Goal: Information Seeking & Learning: Learn about a topic

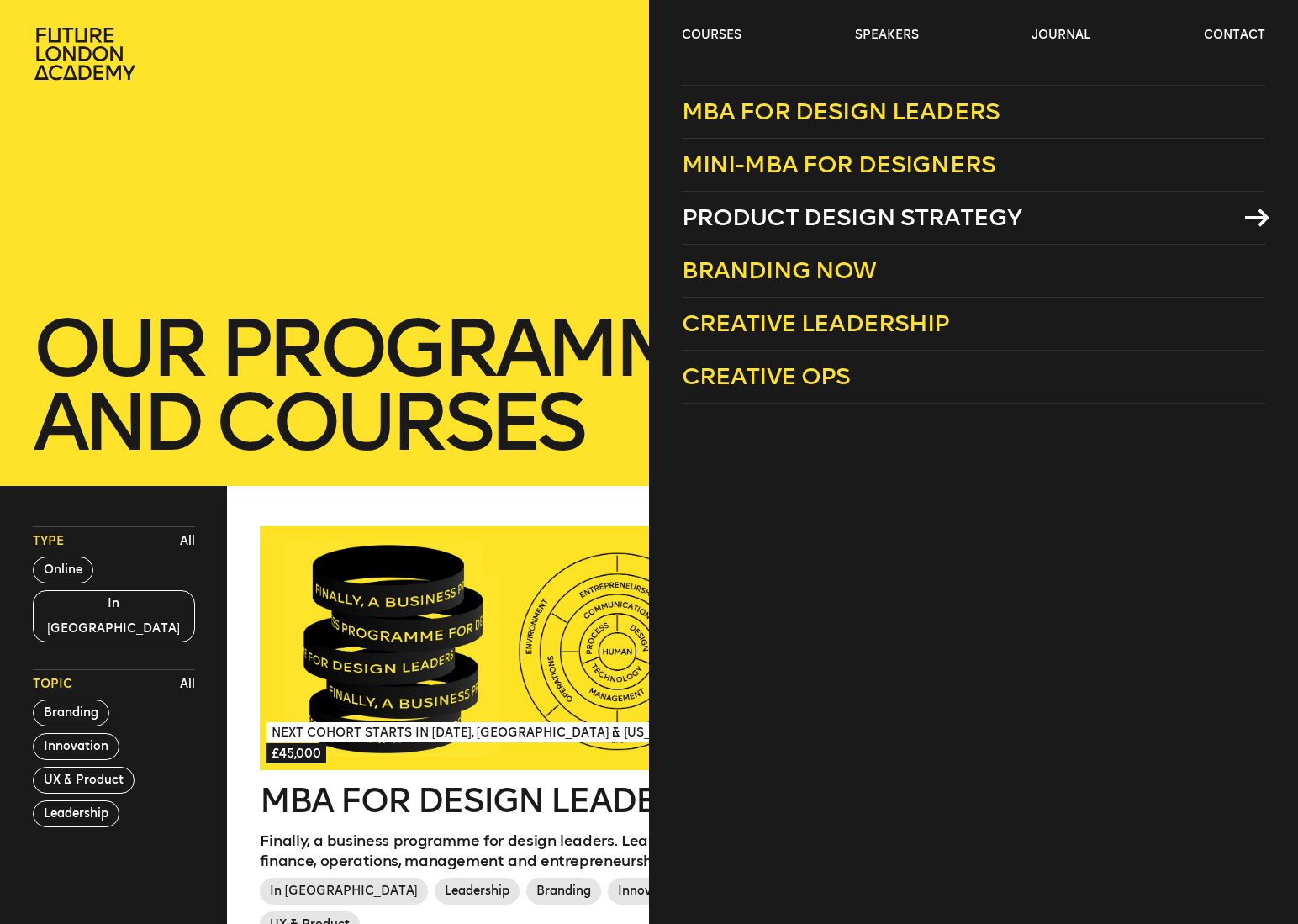
click at [781, 210] on span "Product Design Strategy" at bounding box center [852, 217] width 341 height 28
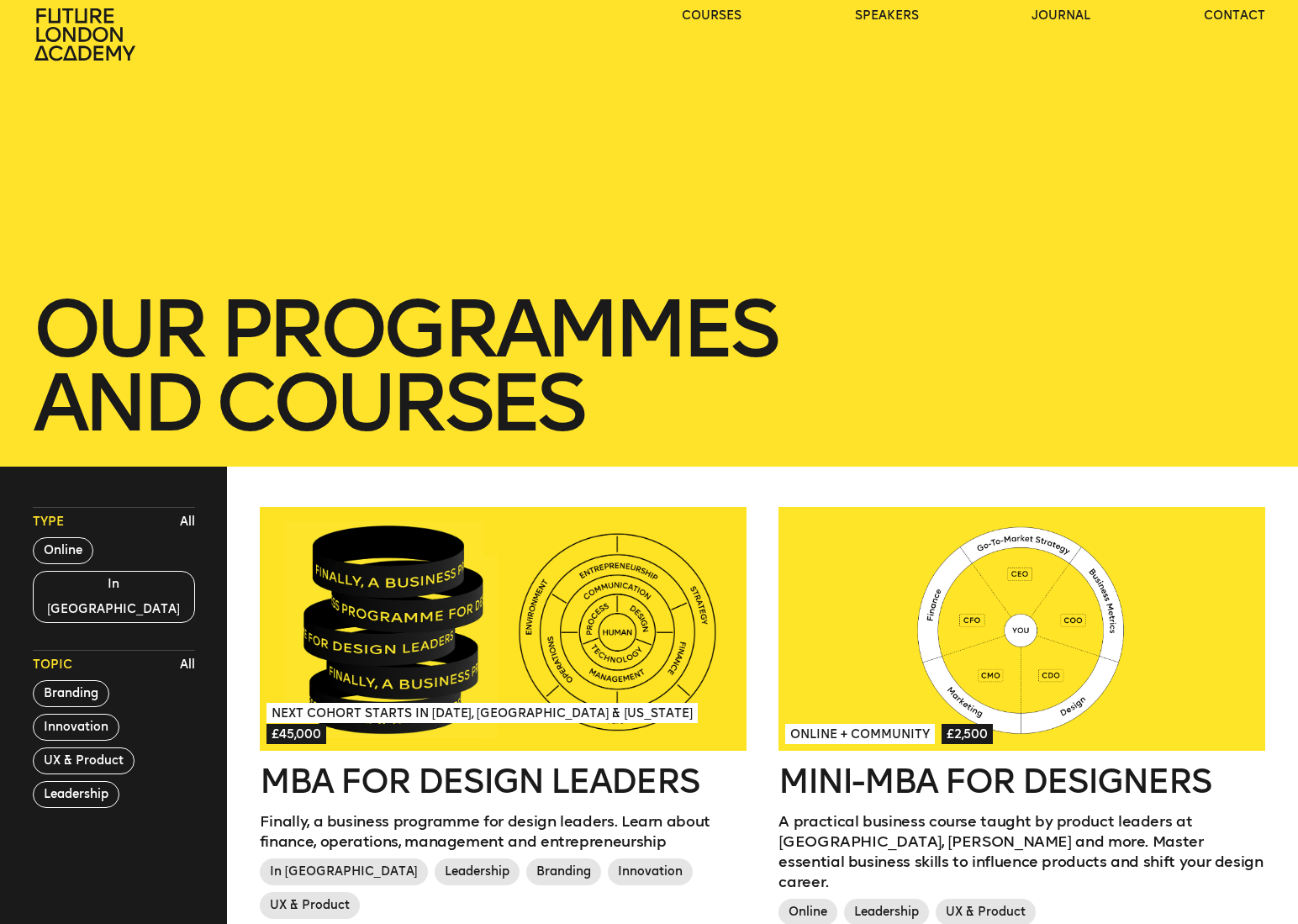
scroll to position [25, 0]
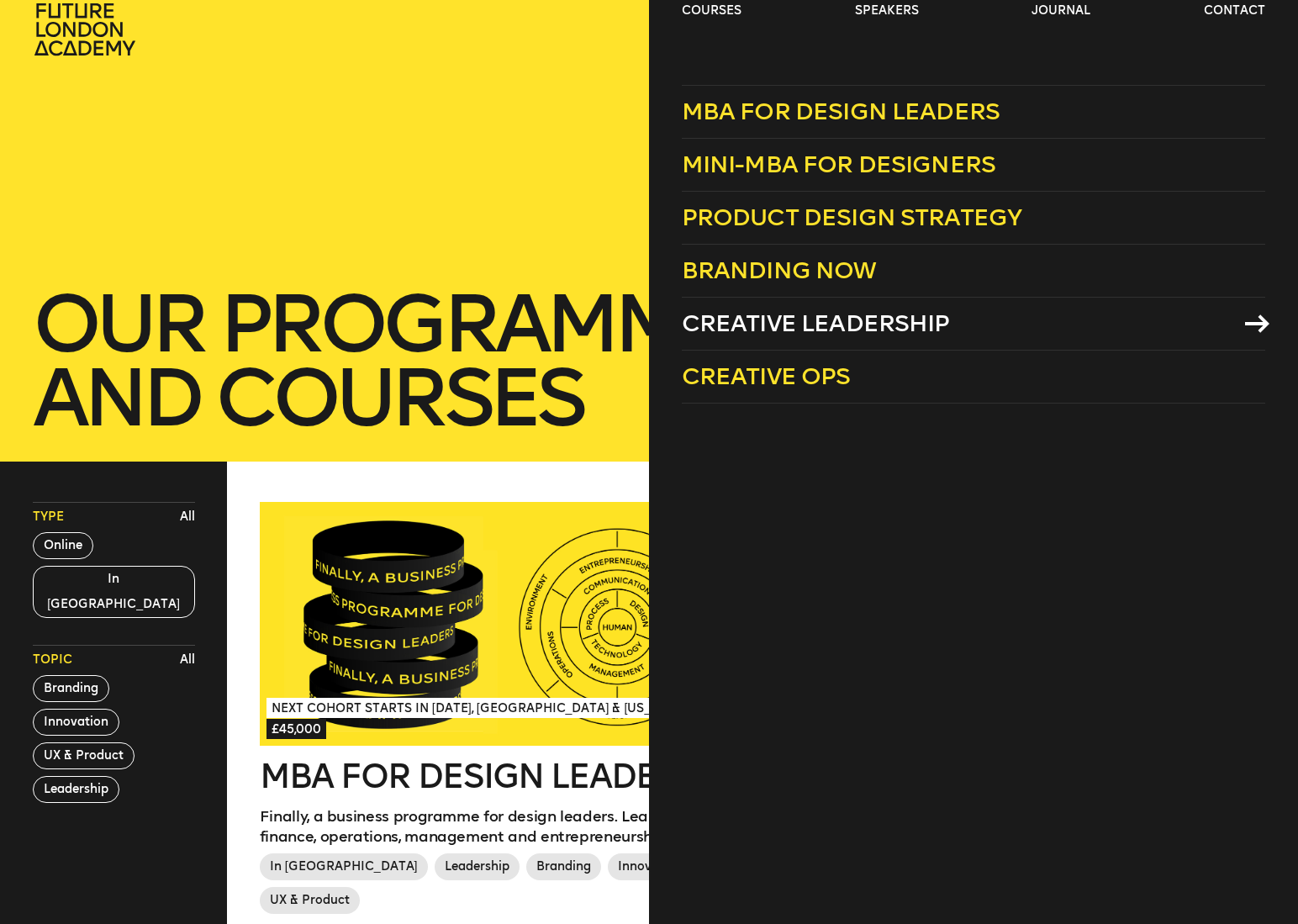
click at [780, 327] on span "Creative Leadership" at bounding box center [815, 323] width 268 height 28
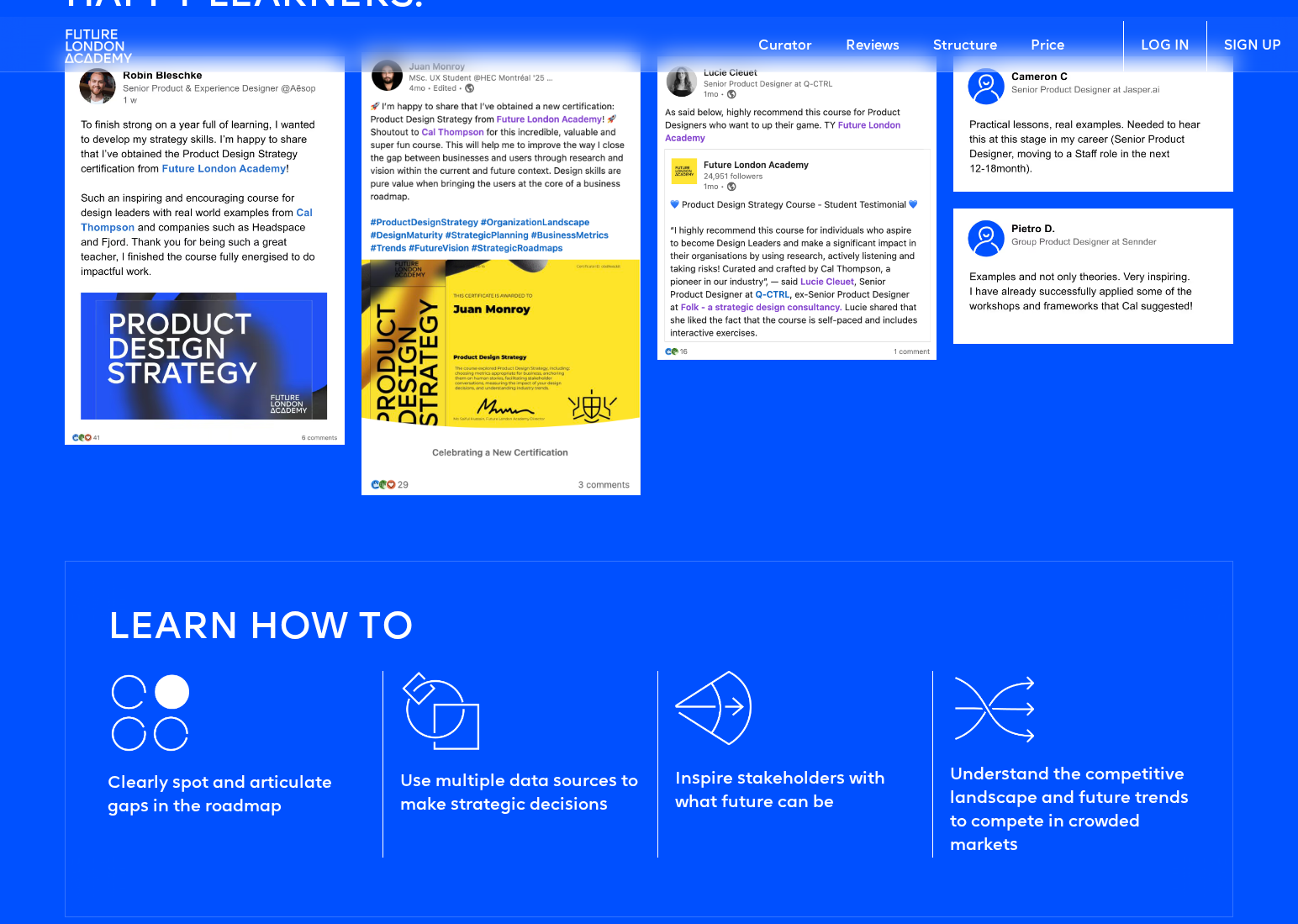
scroll to position [1753, 0]
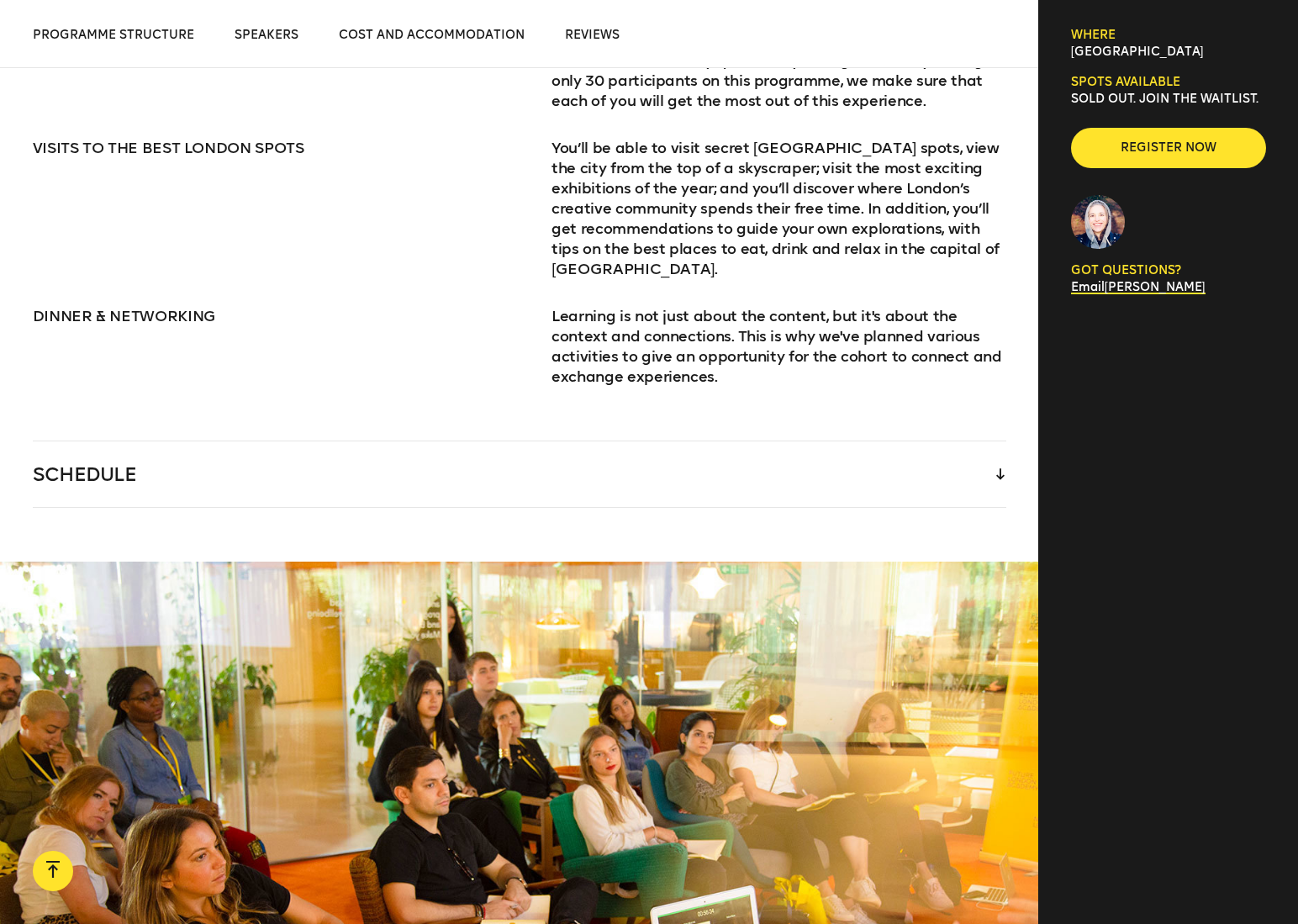
scroll to position [2540, 0]
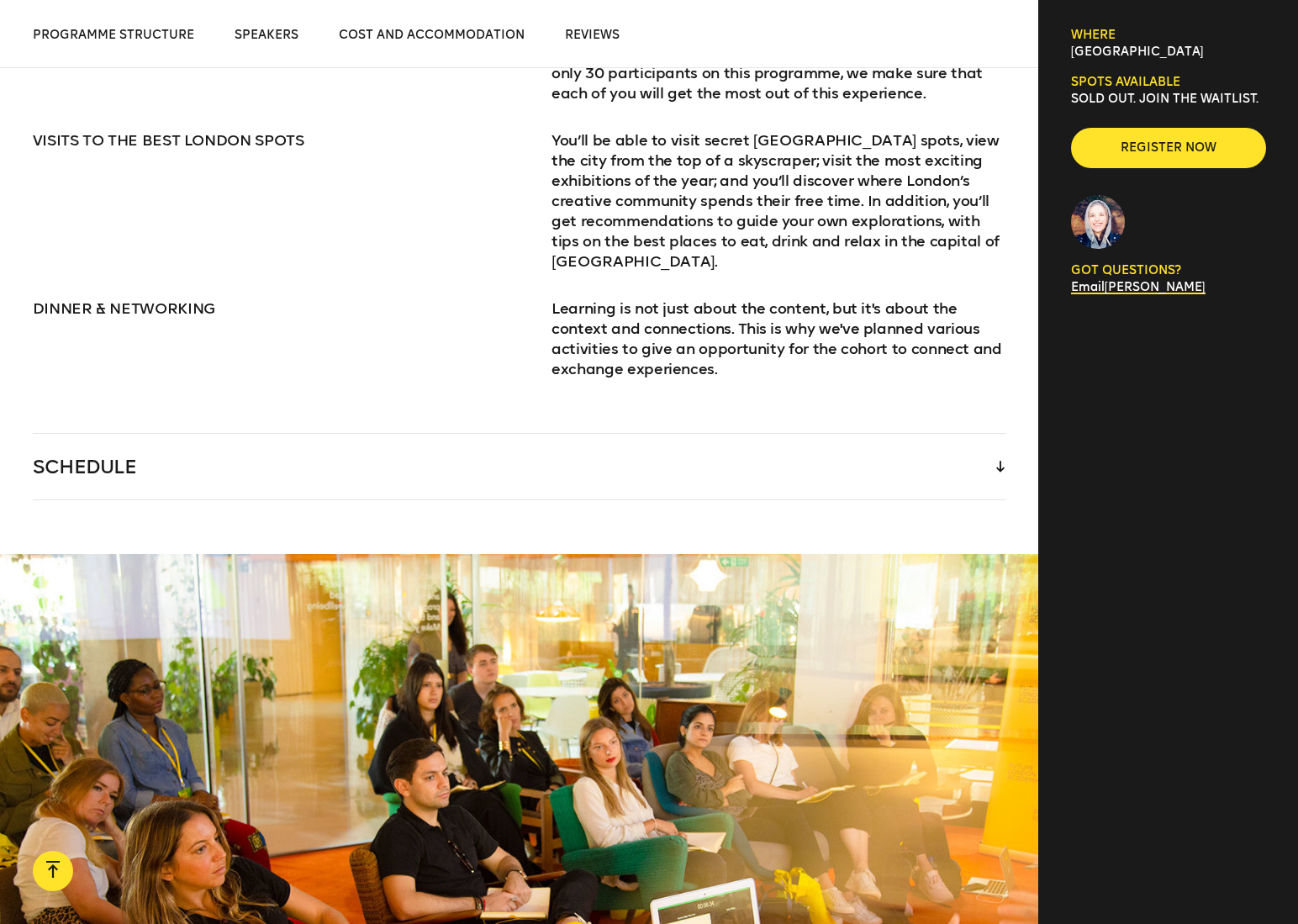
click at [993, 443] on div "SCHEDULE" at bounding box center [519, 466] width 974 height 66
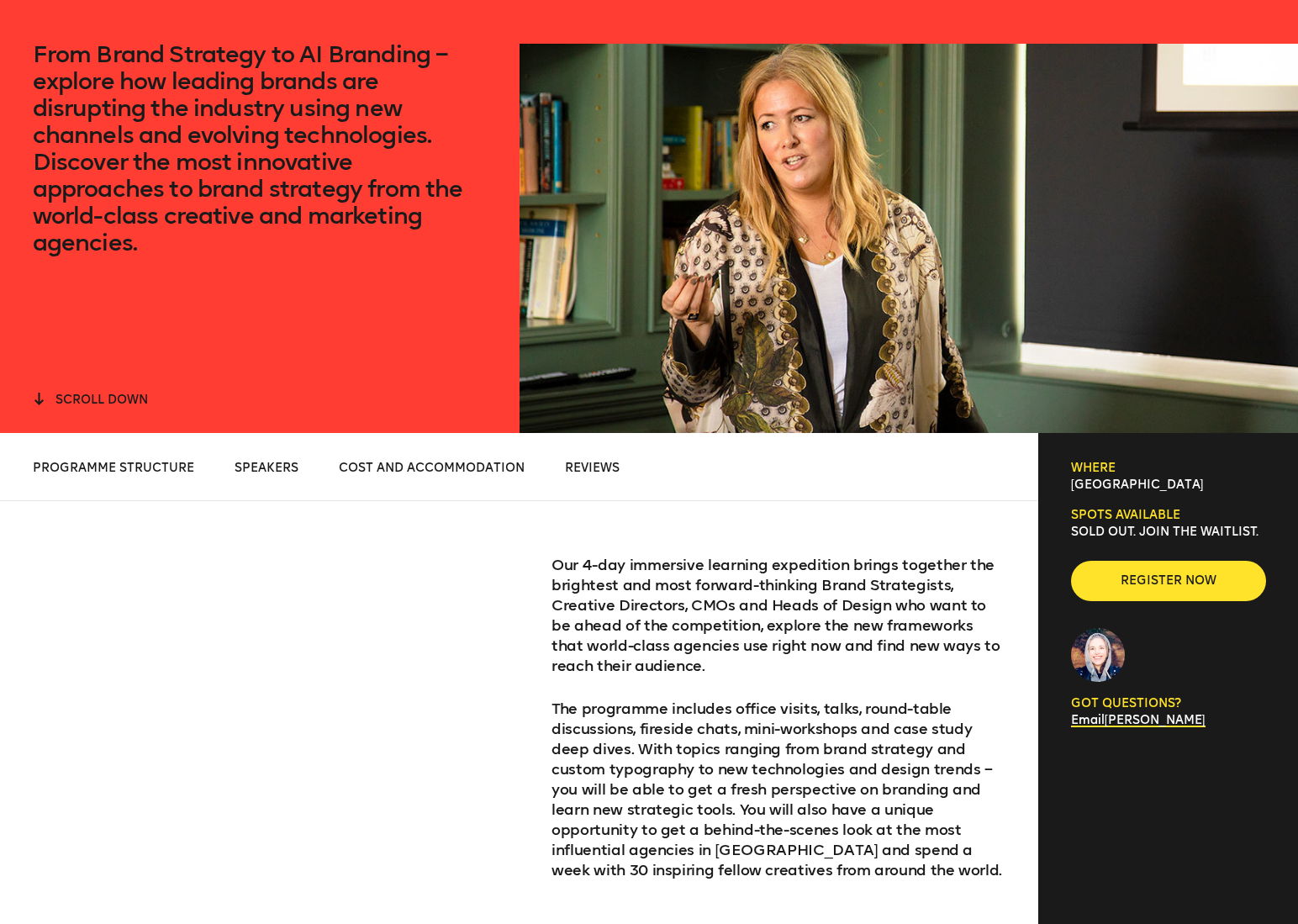
scroll to position [488, 0]
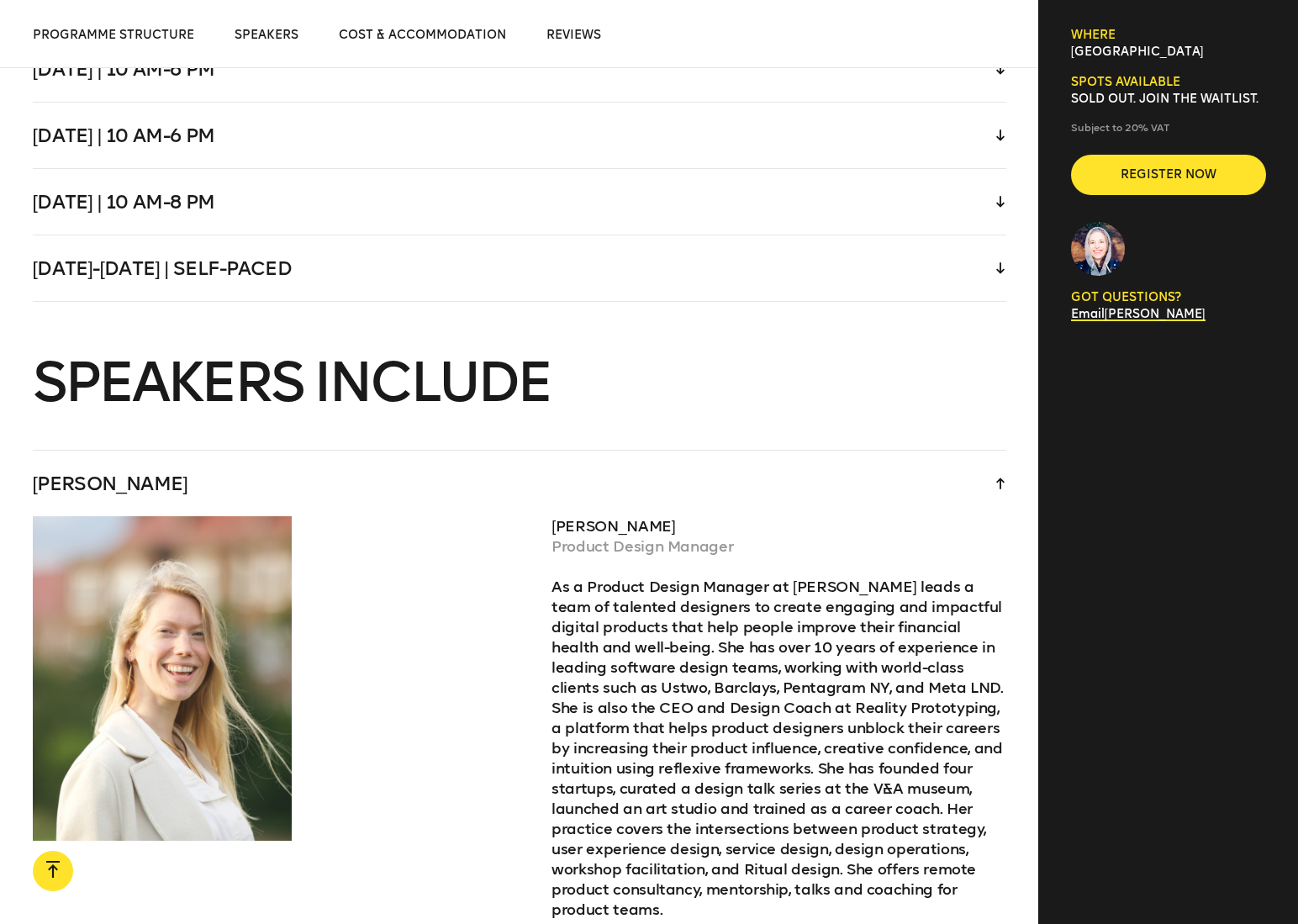
scroll to position [4088, 0]
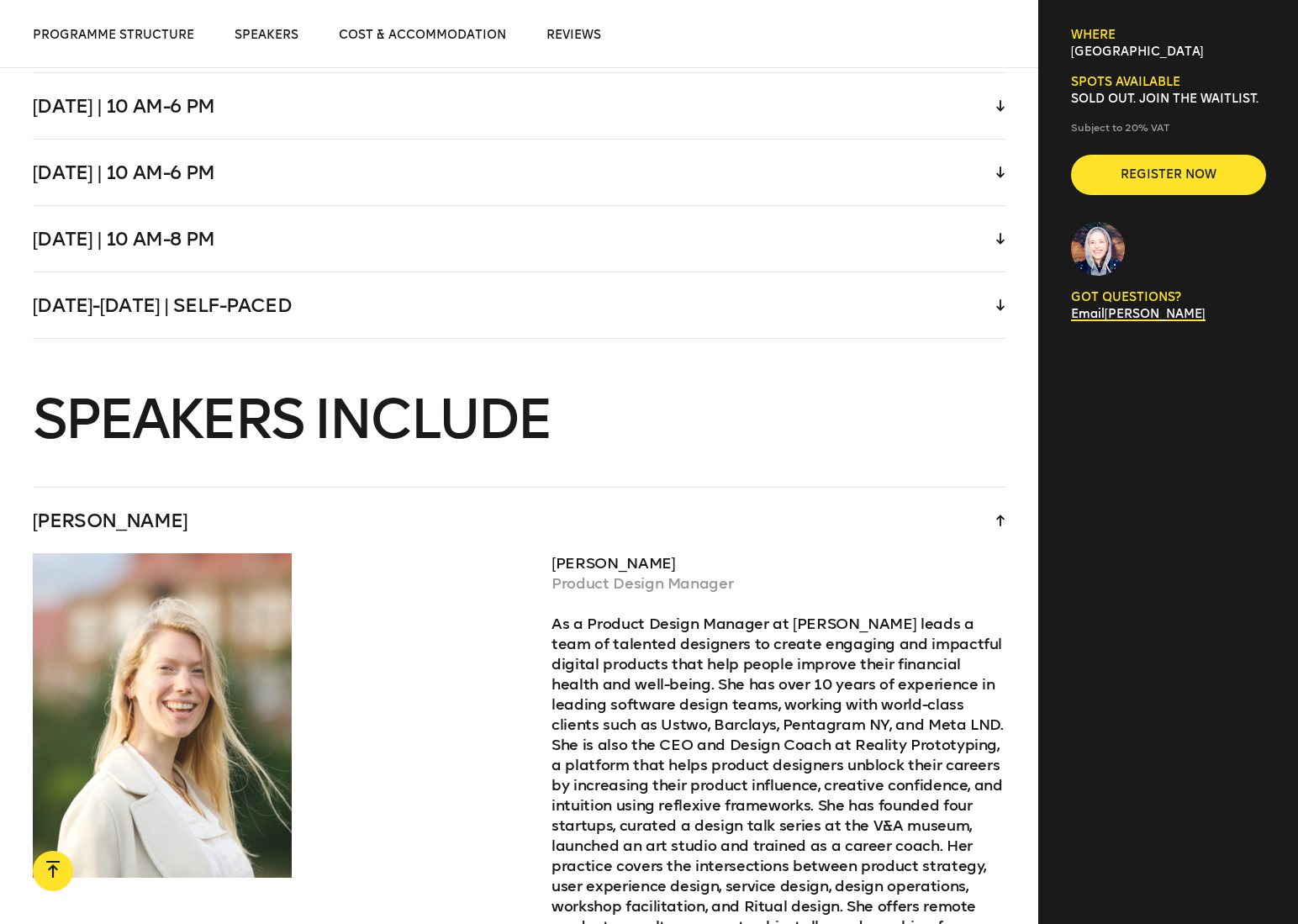
click at [688, 216] on div "Friday | 10 am-8 pm" at bounding box center [519, 238] width 974 height 66
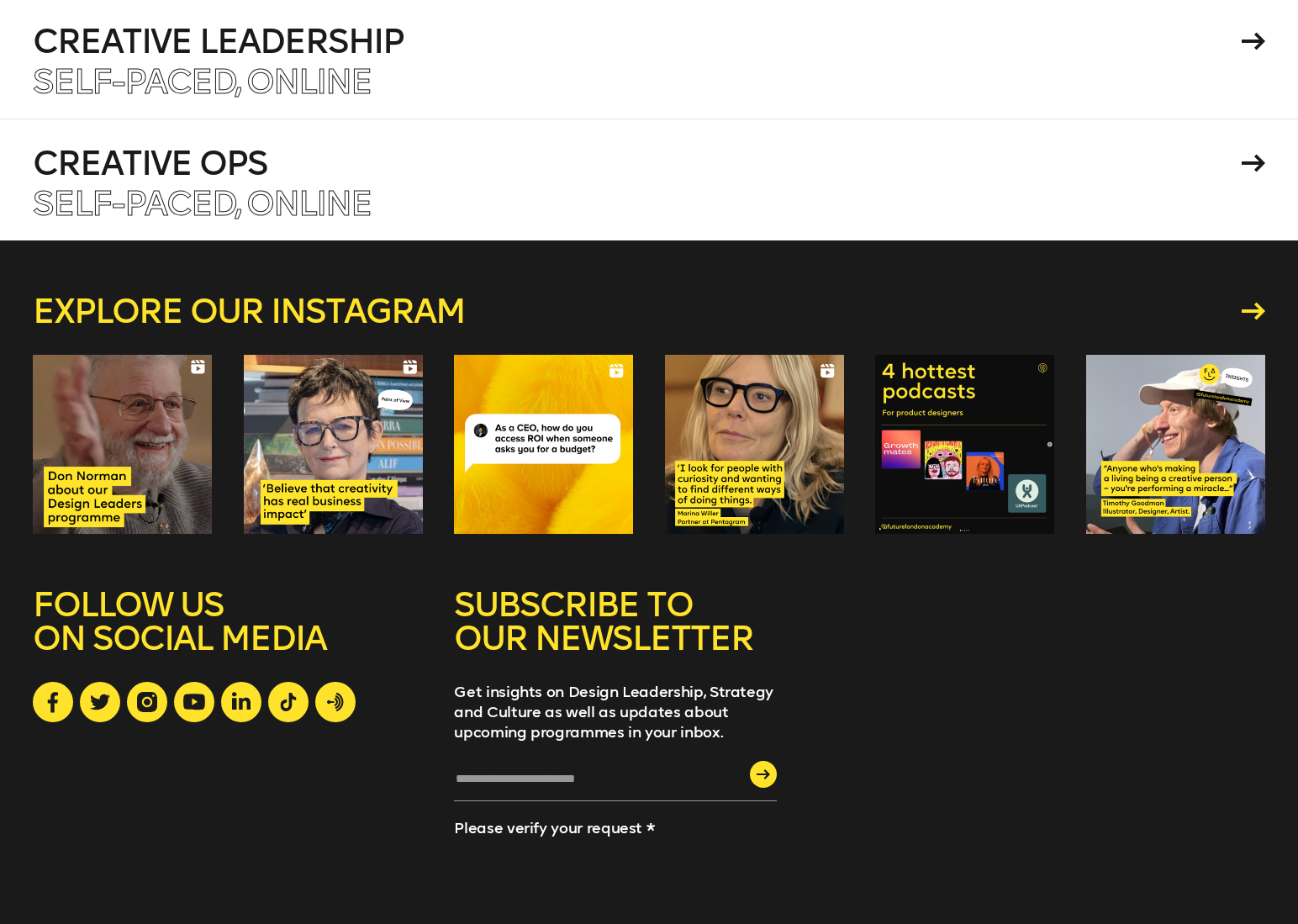
scroll to position [8366, 0]
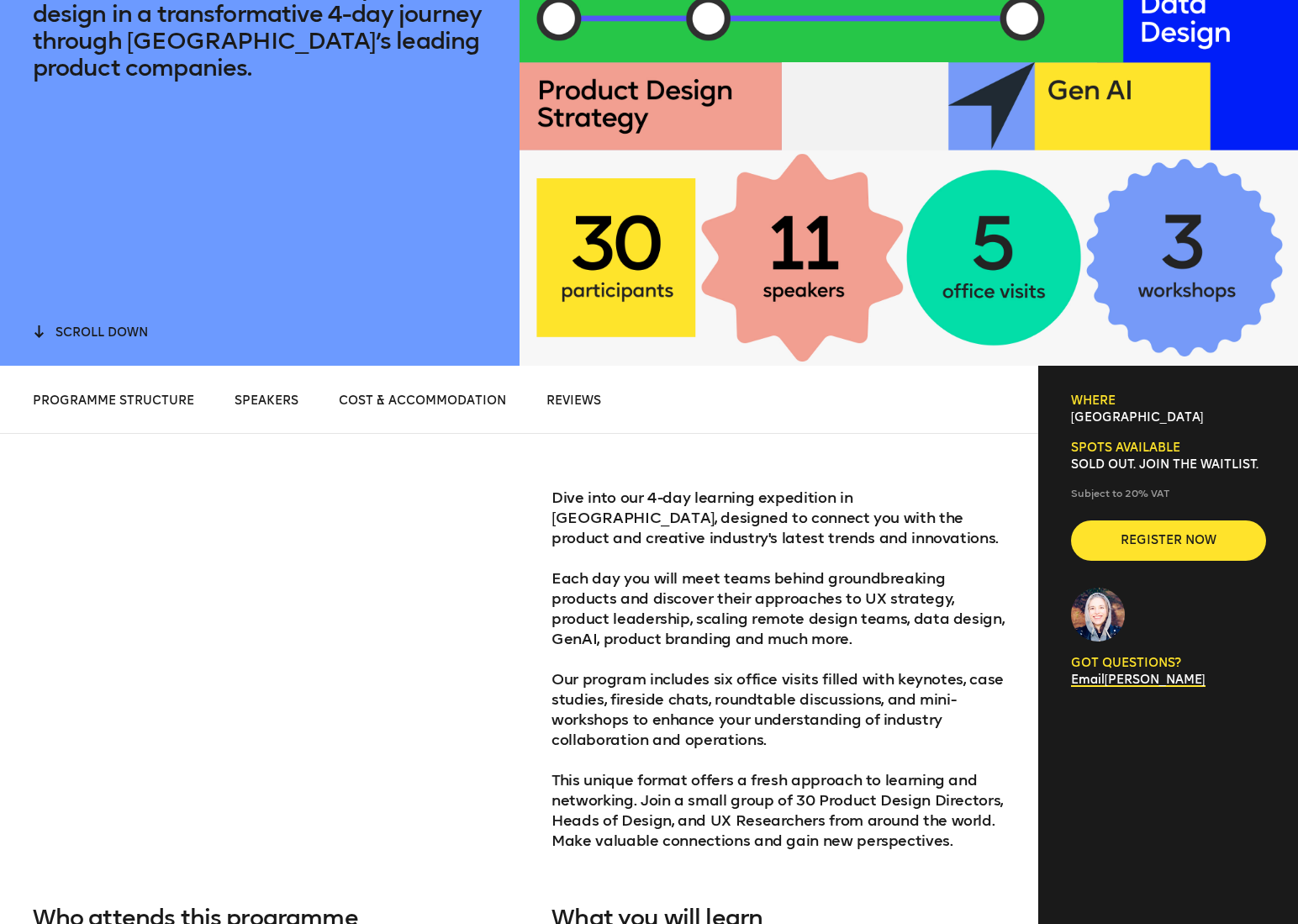
scroll to position [0, 0]
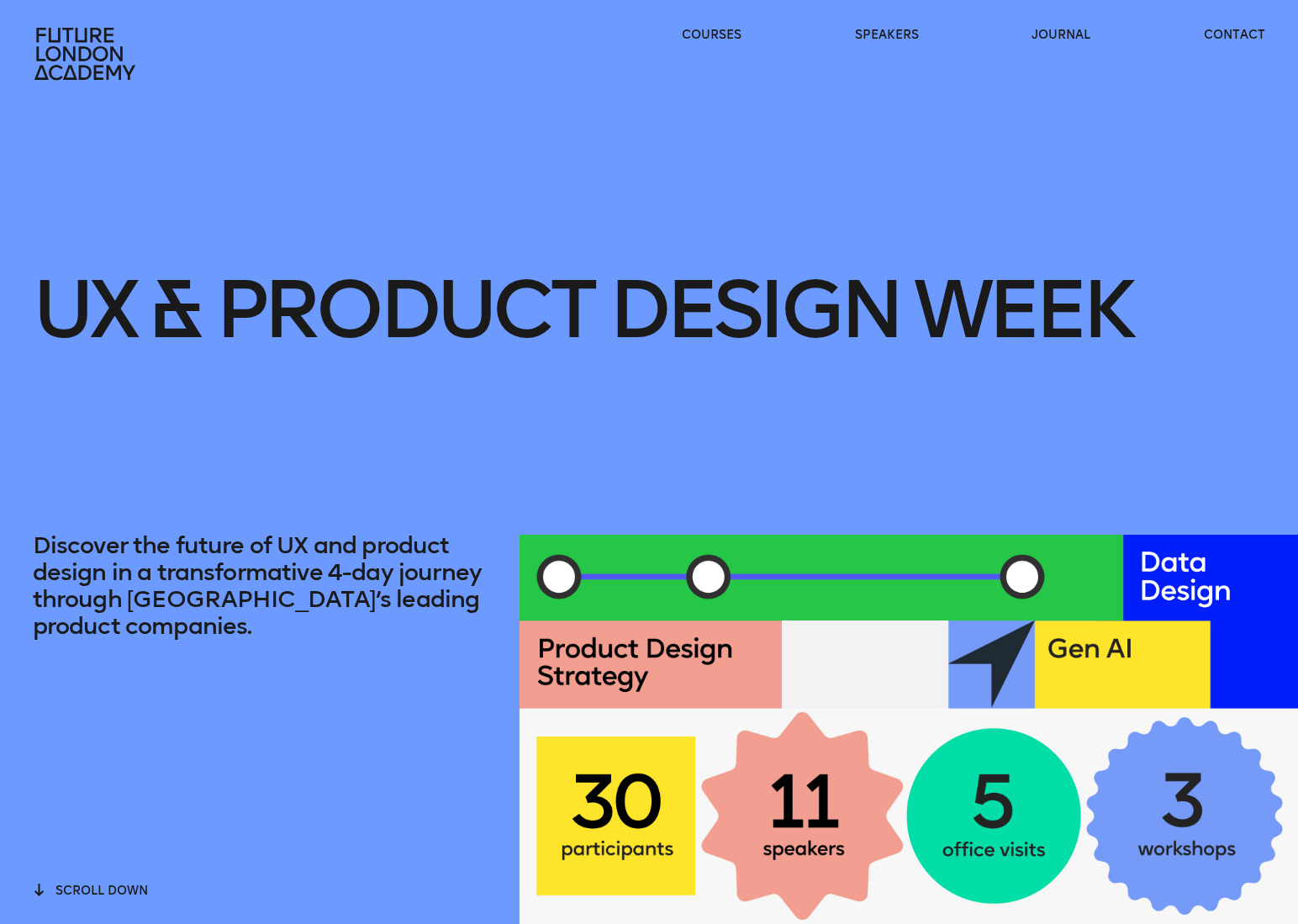
click at [110, 72] on icon at bounding box center [83, 54] width 101 height 52
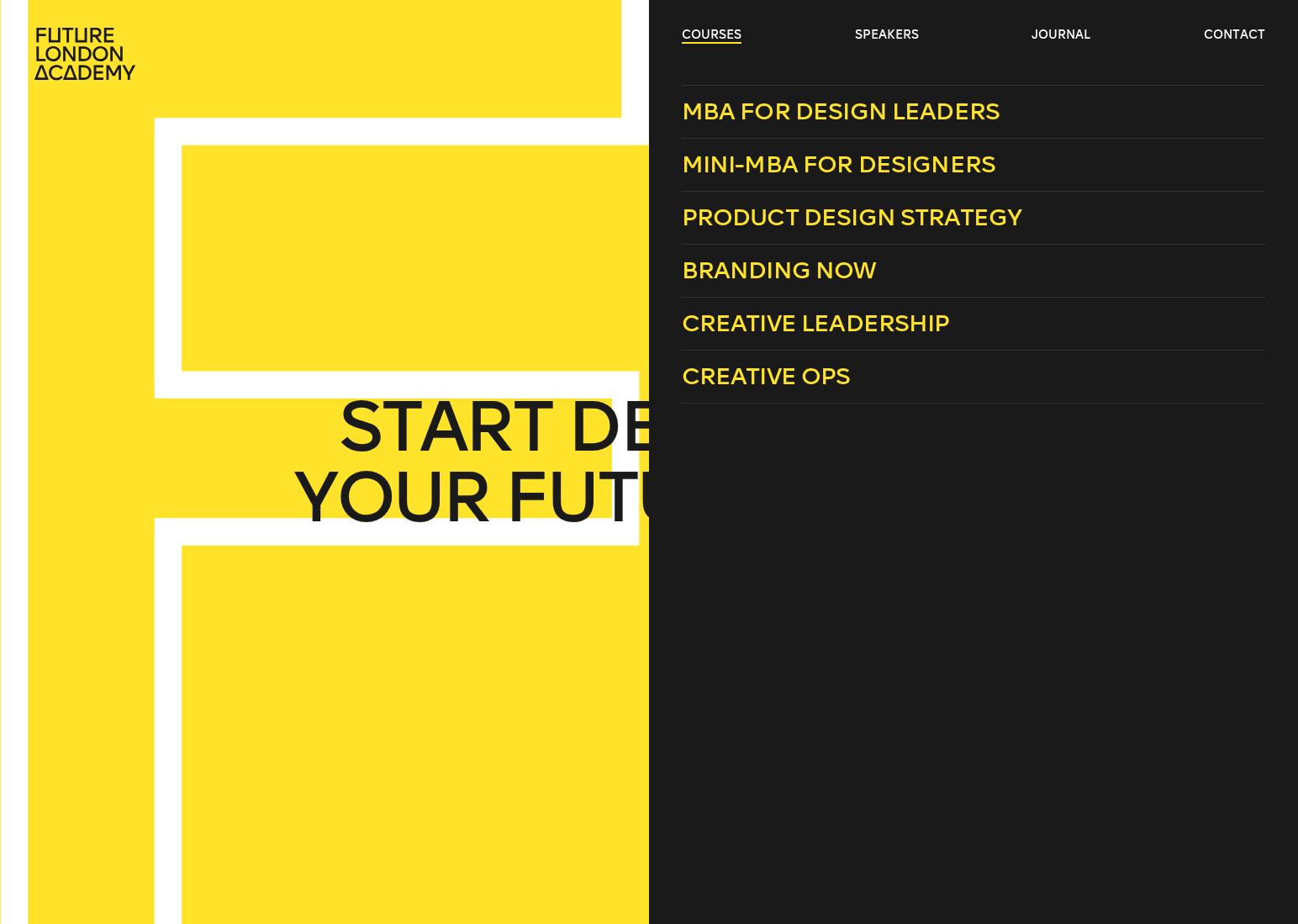
click at [721, 32] on link "courses" at bounding box center [711, 36] width 60 height 17
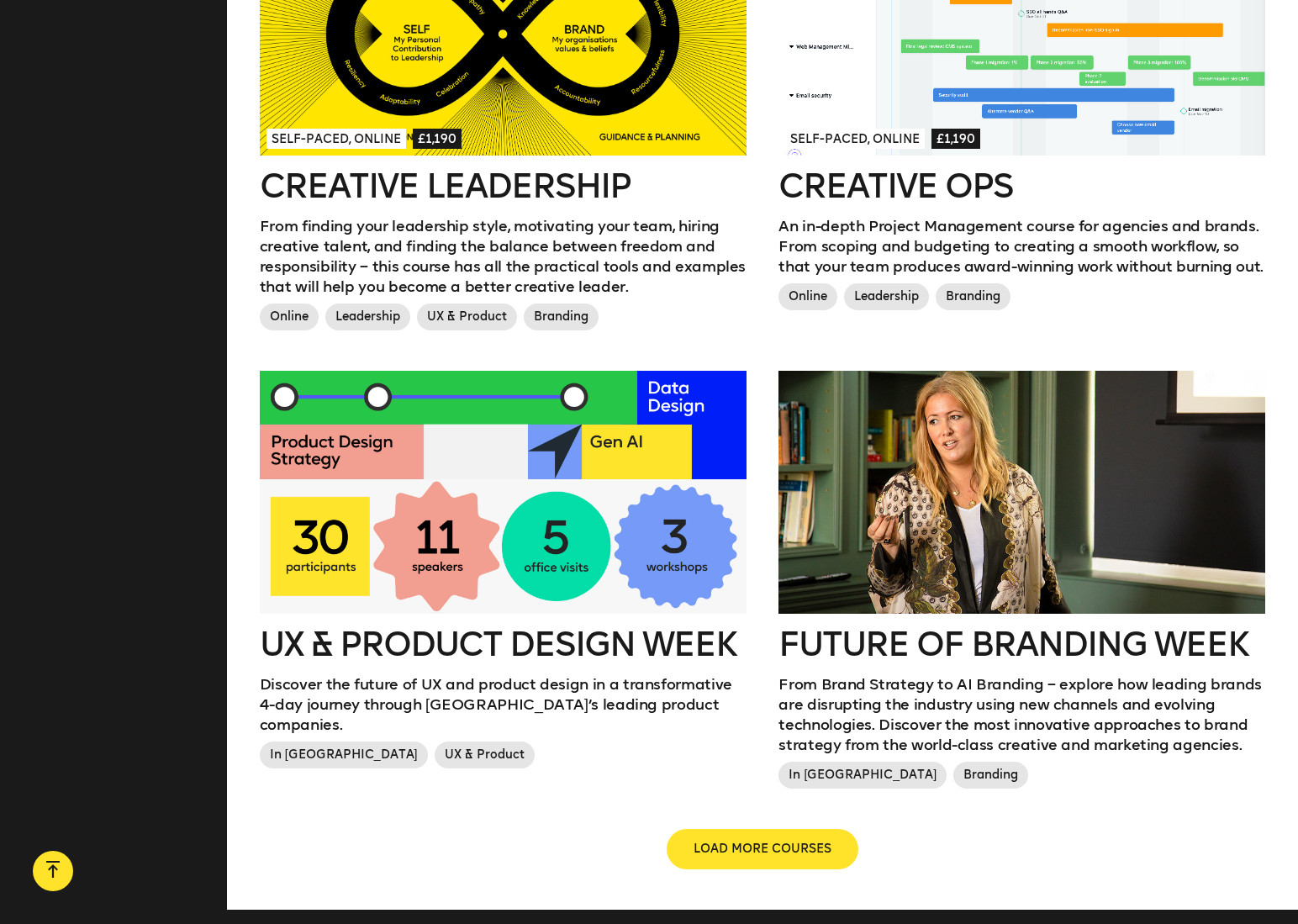
scroll to position [1566, 0]
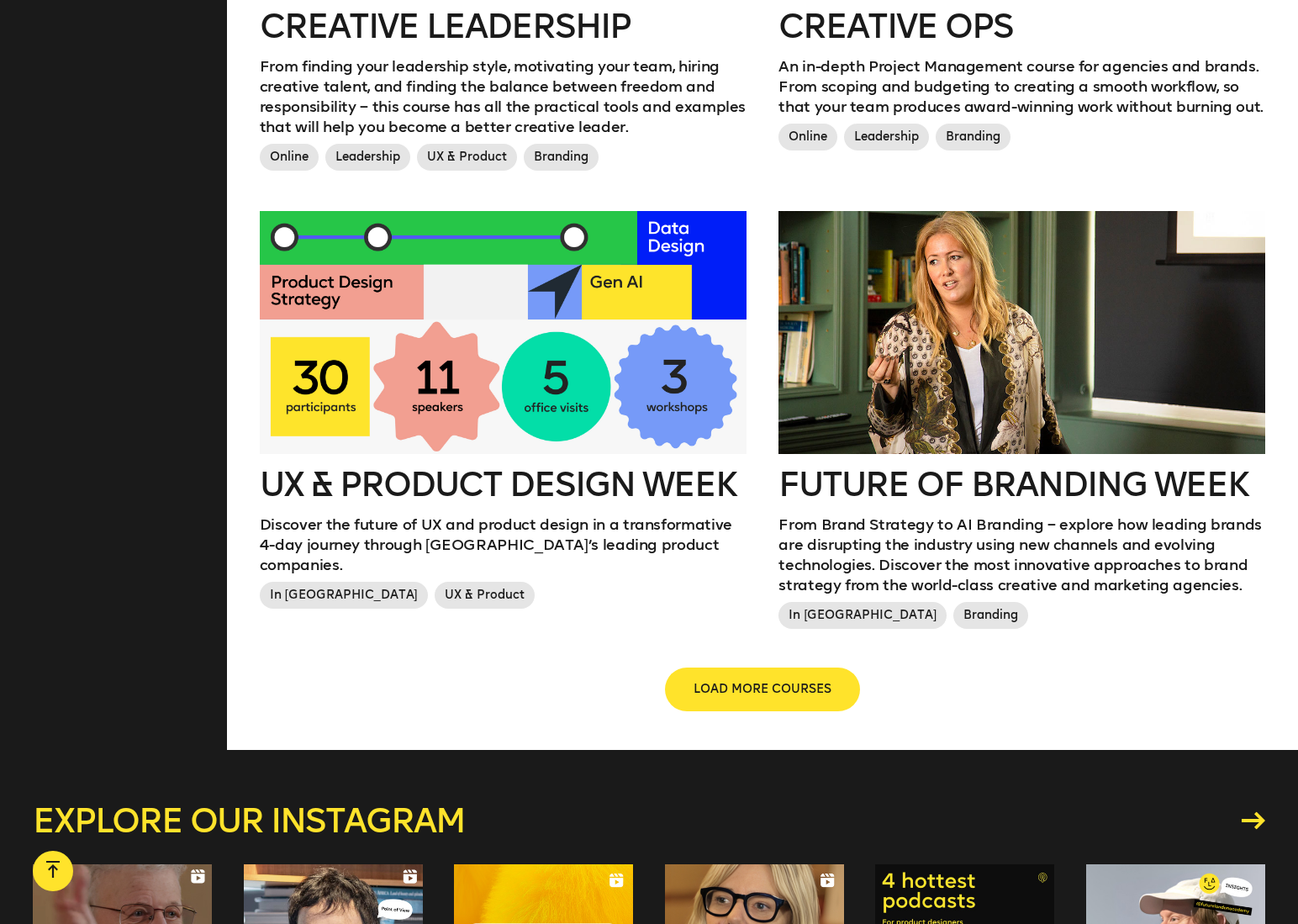
click at [776, 669] on button "LOAD MORE COURSES" at bounding box center [762, 689] width 192 height 40
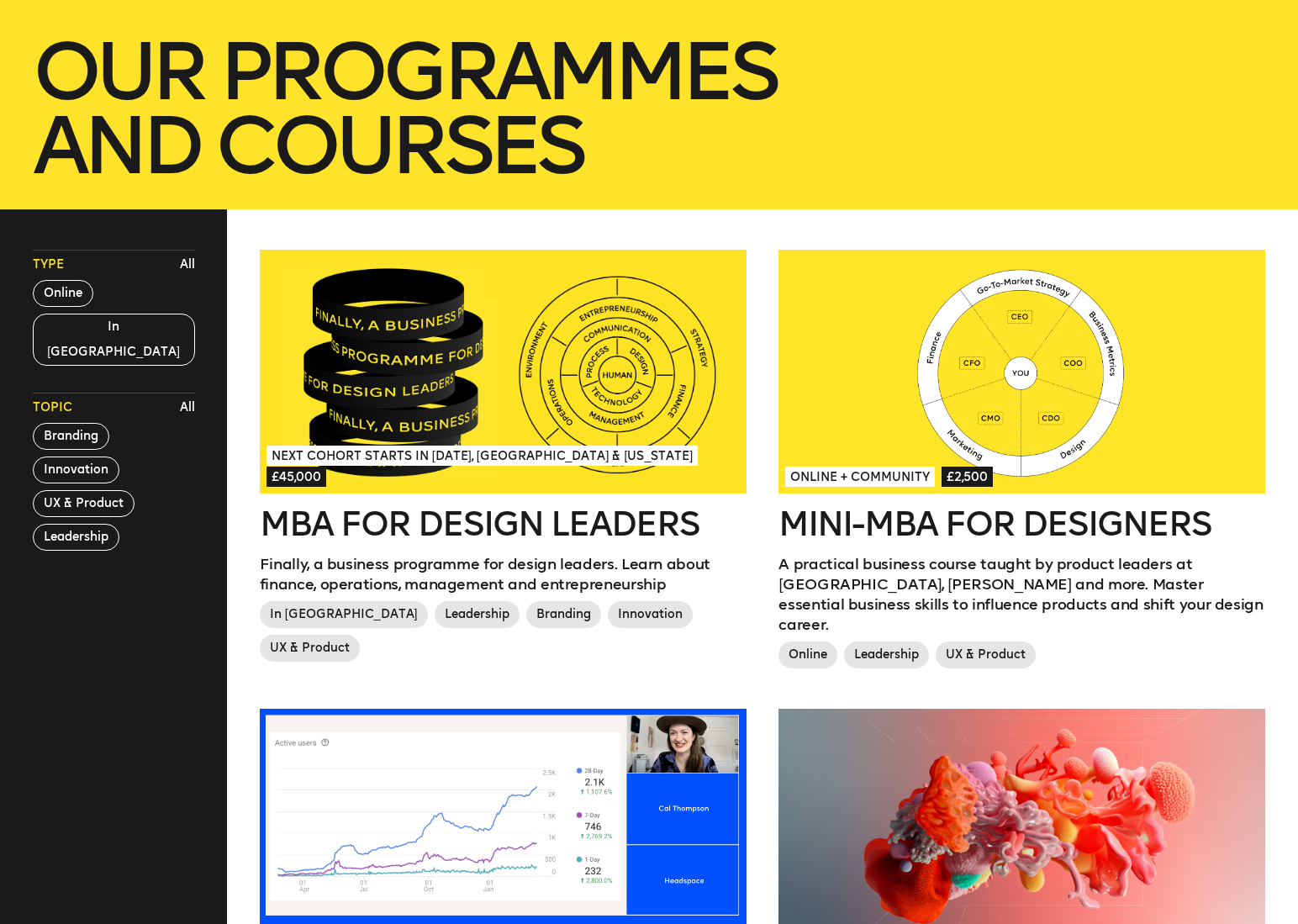
scroll to position [264, 0]
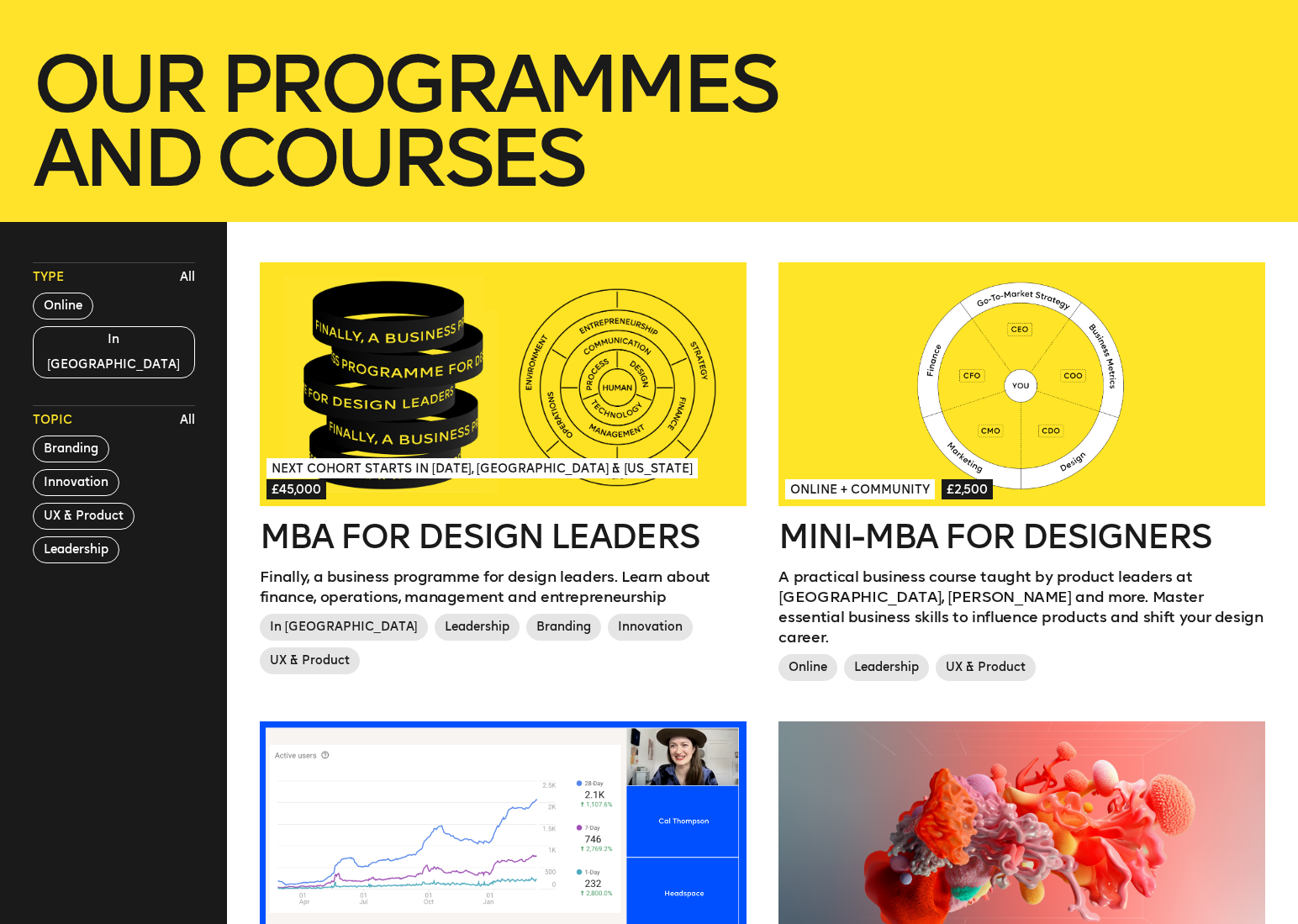
click at [923, 399] on div at bounding box center [1021, 384] width 486 height 244
click at [500, 435] on div at bounding box center [503, 384] width 486 height 244
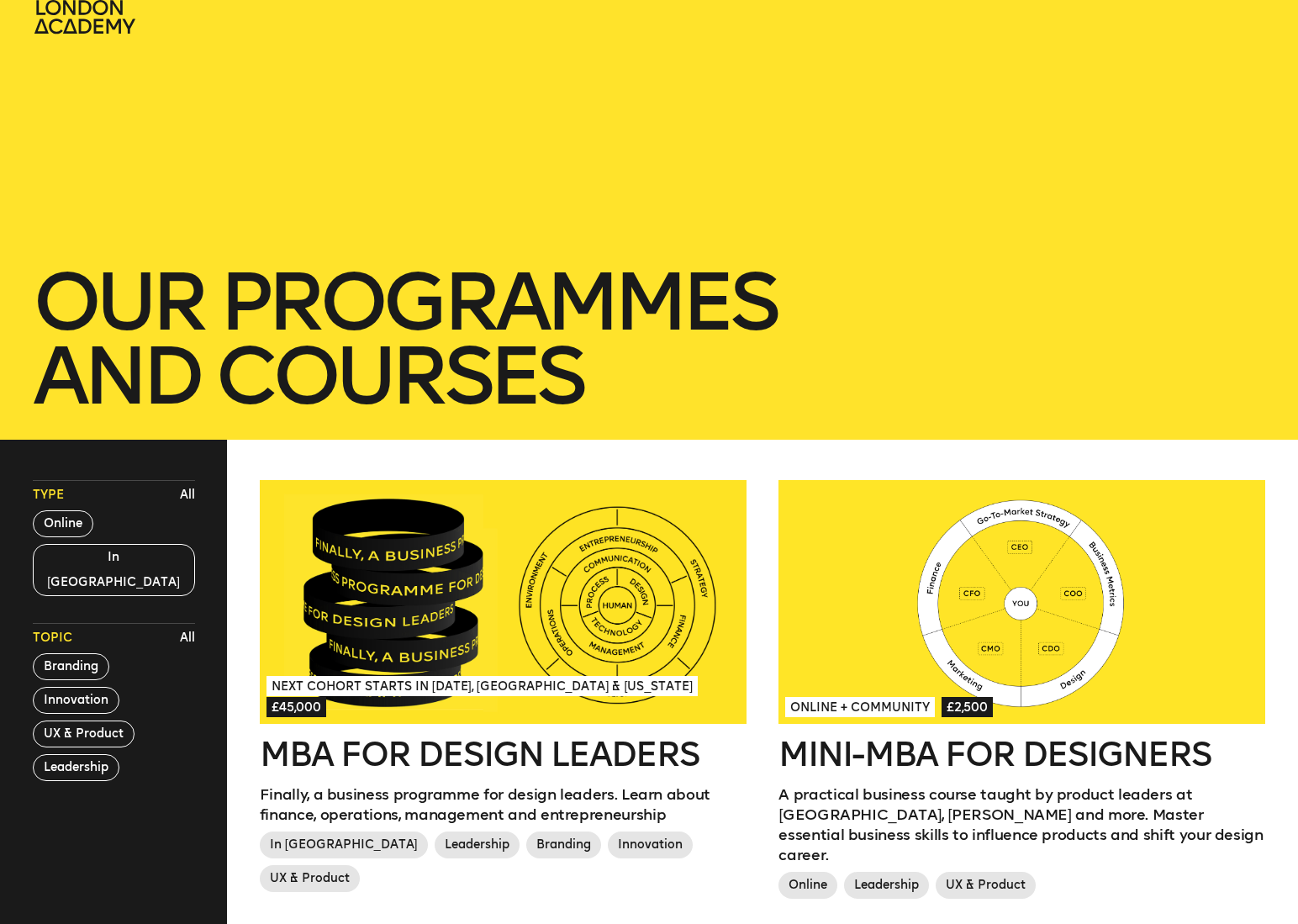
scroll to position [0, 0]
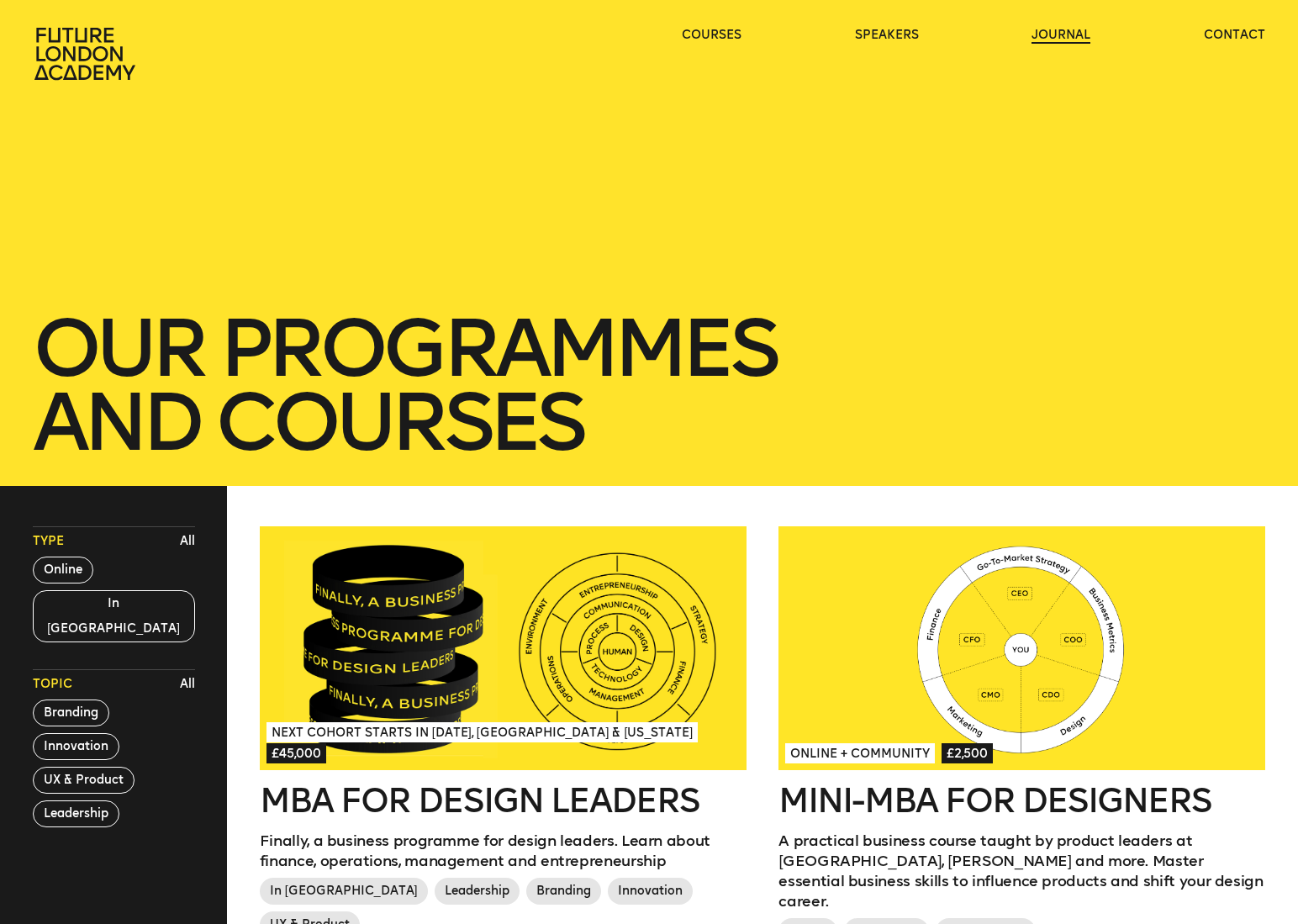
click at [1045, 36] on link "journal" at bounding box center [1060, 36] width 59 height 17
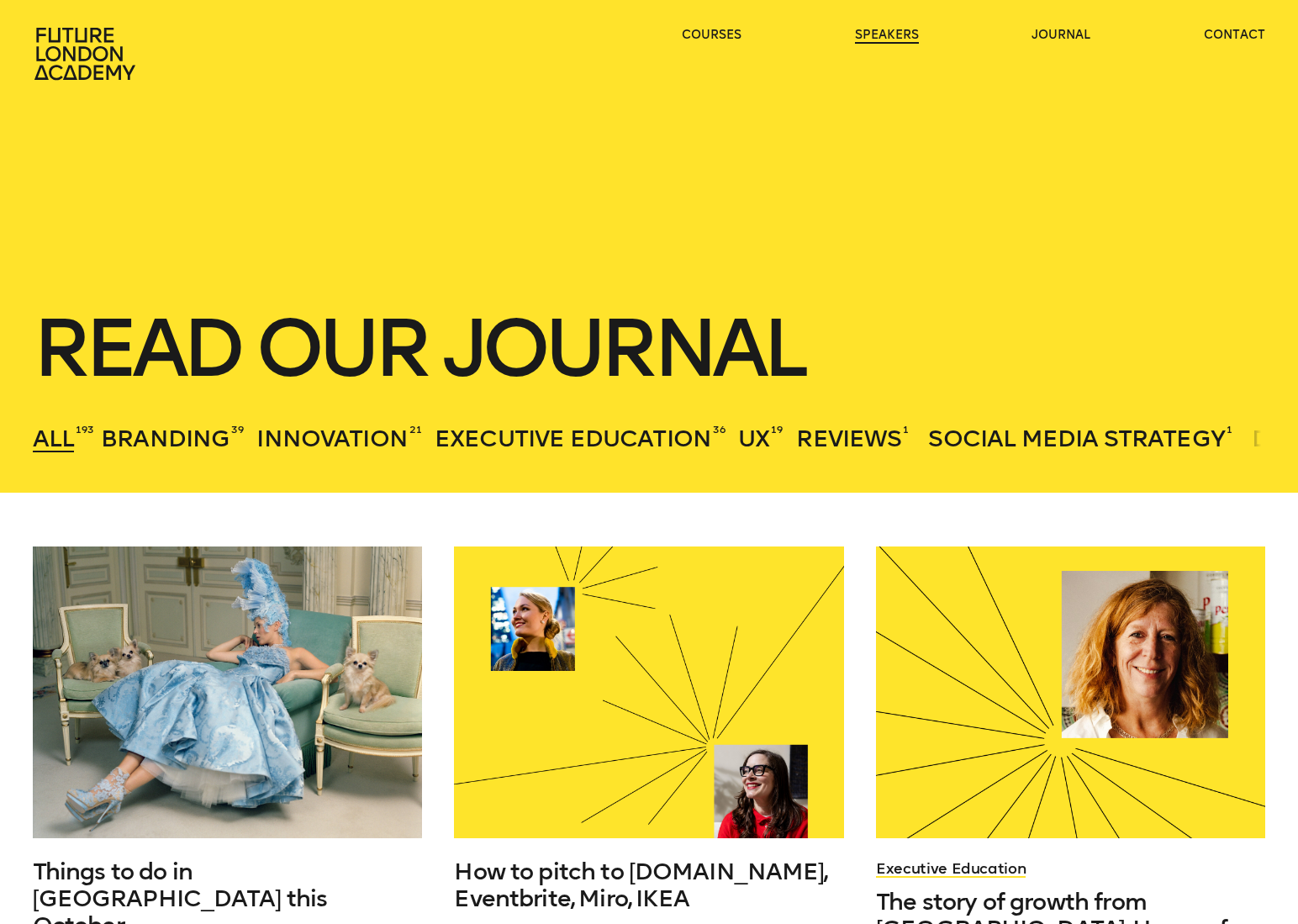
click at [885, 38] on link "speakers" at bounding box center [887, 36] width 64 height 17
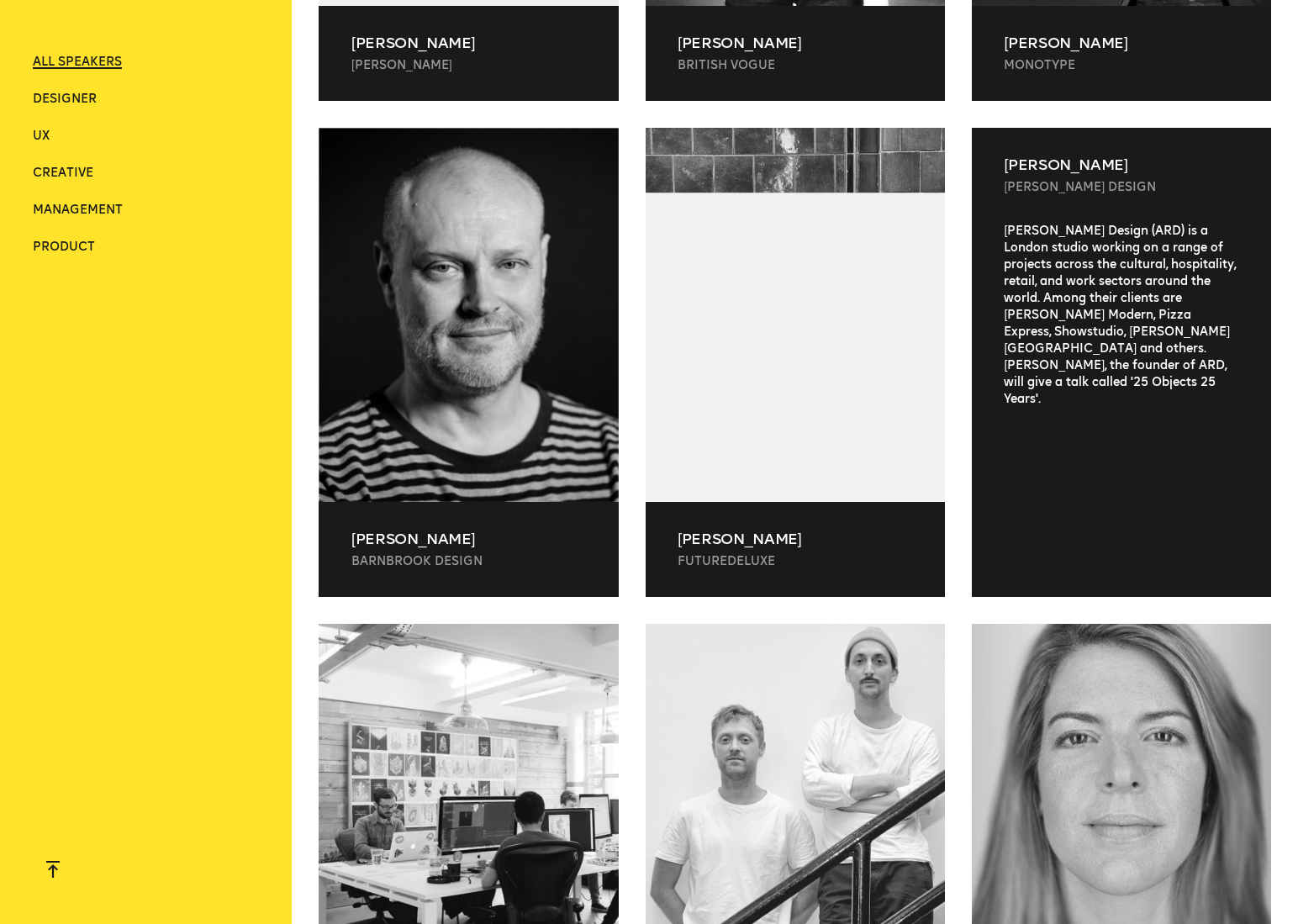
scroll to position [1913, 0]
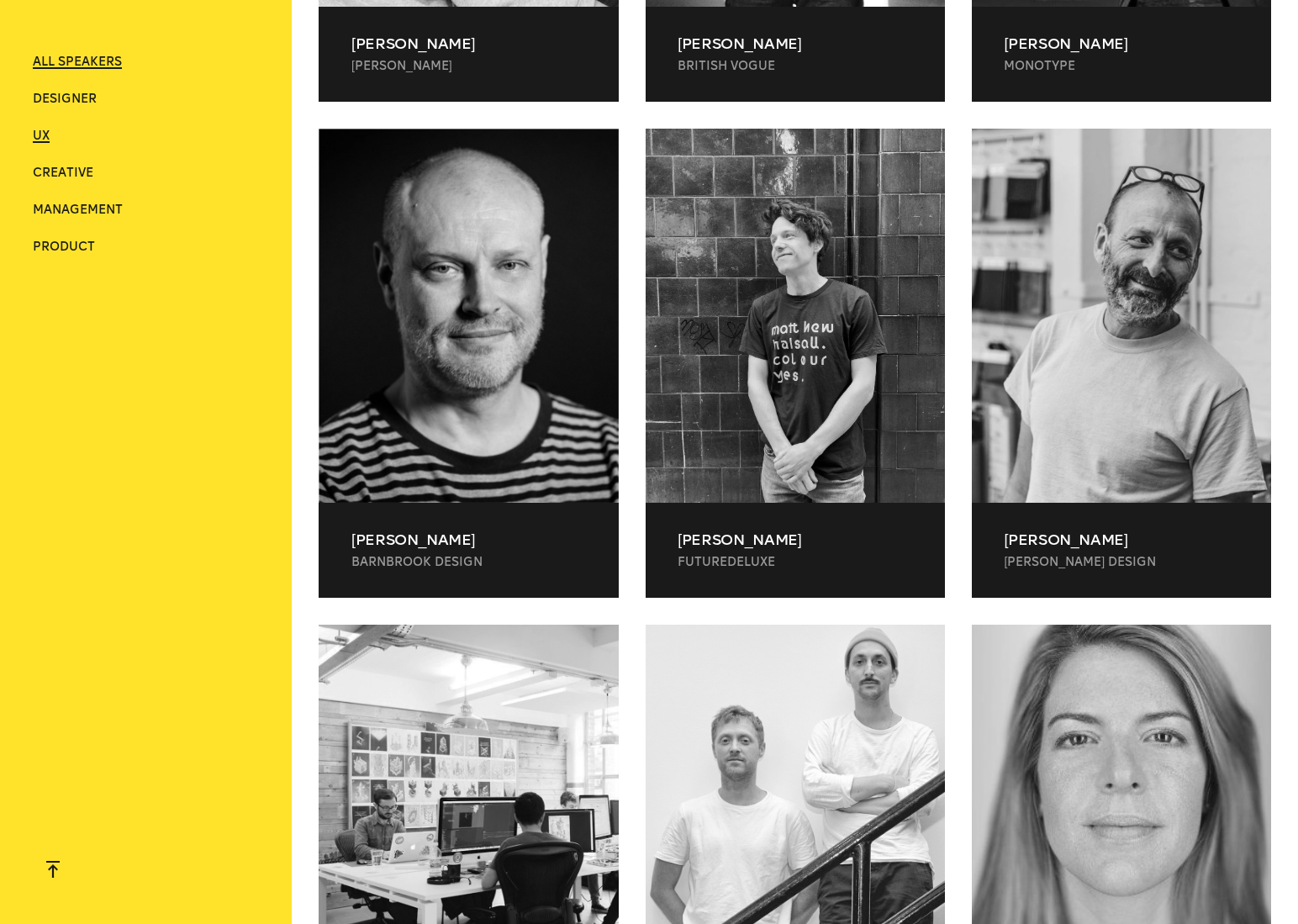
click at [38, 135] on span "UX" at bounding box center [41, 135] width 17 height 14
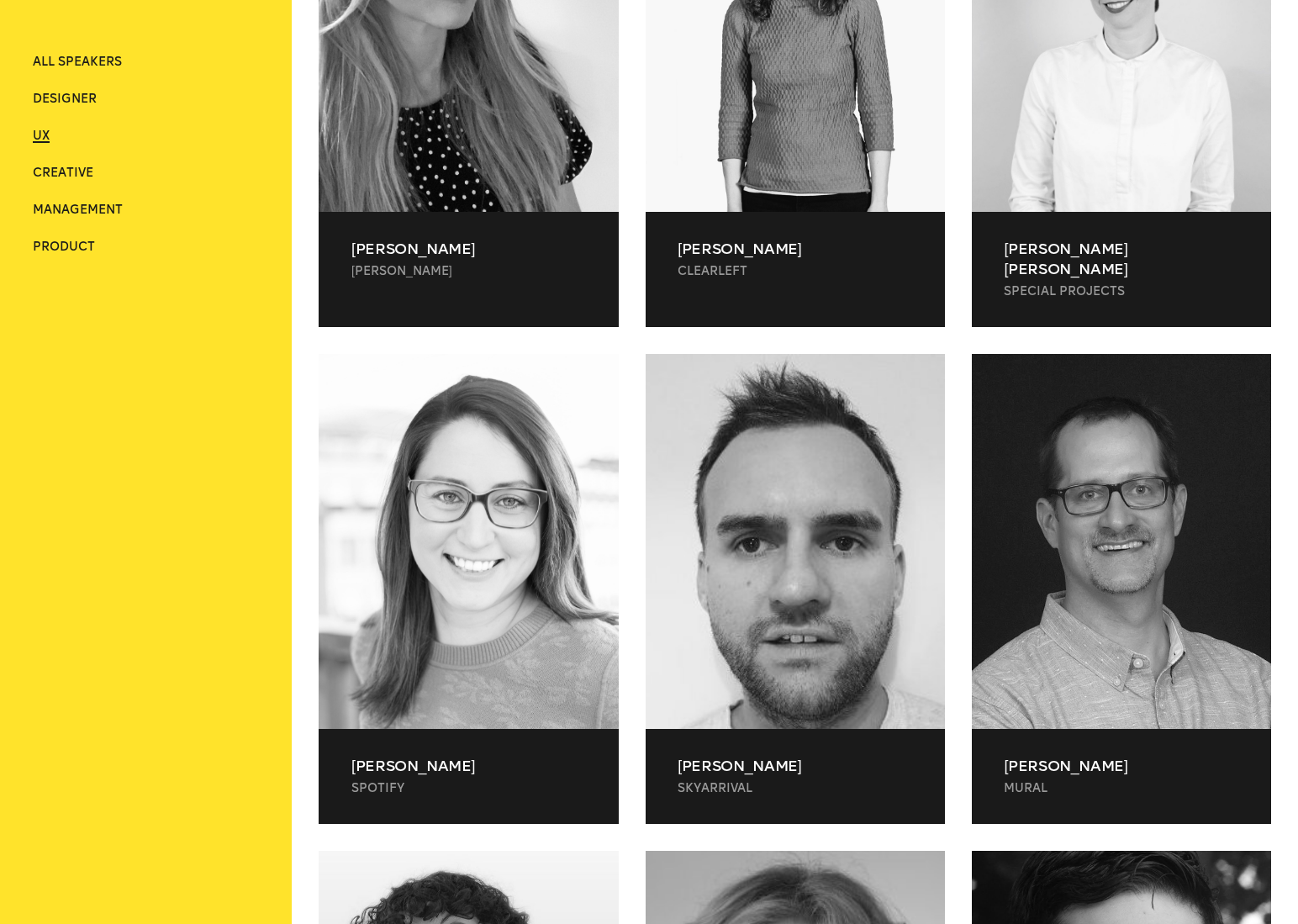
scroll to position [1216, 0]
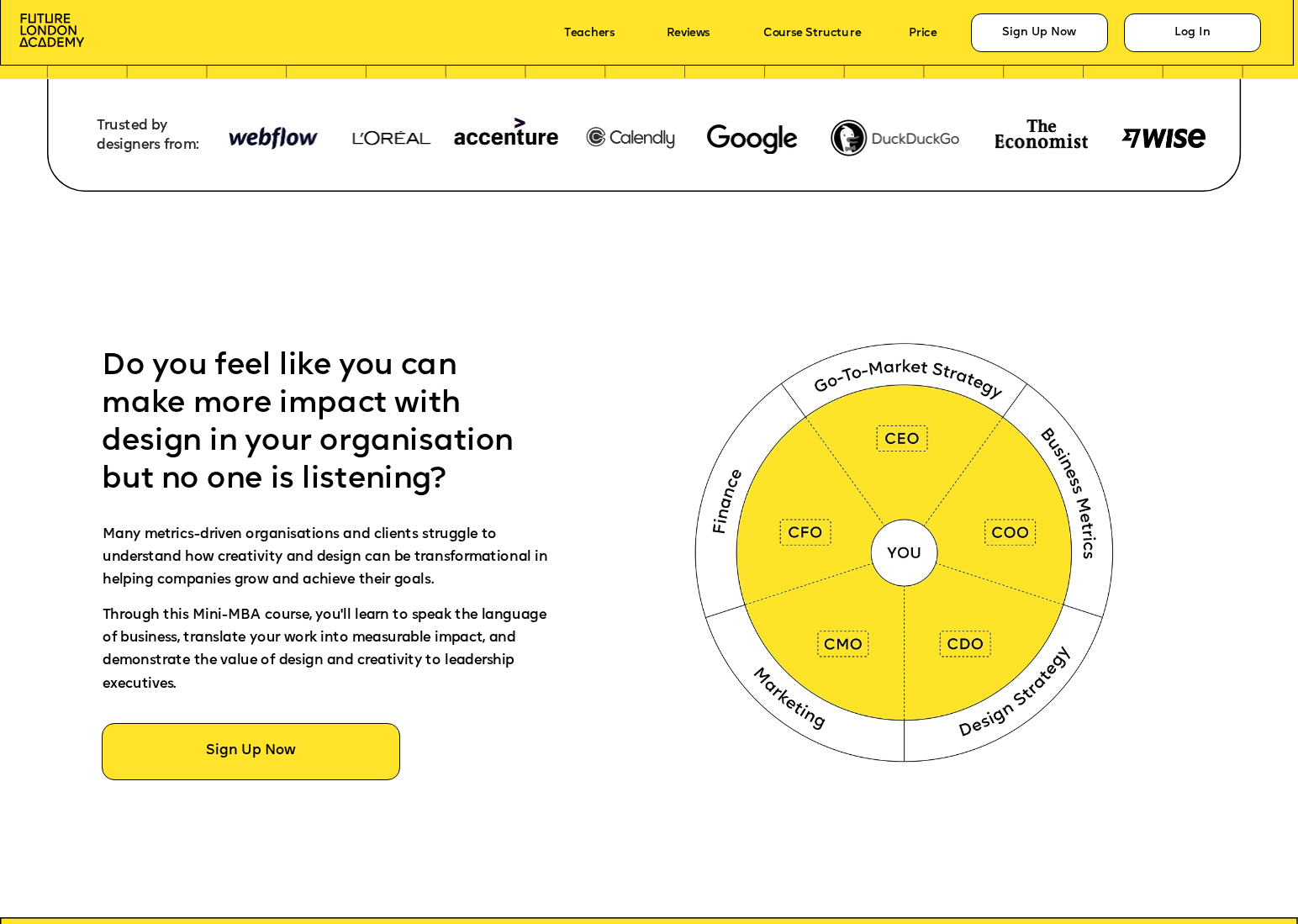
scroll to position [641, 0]
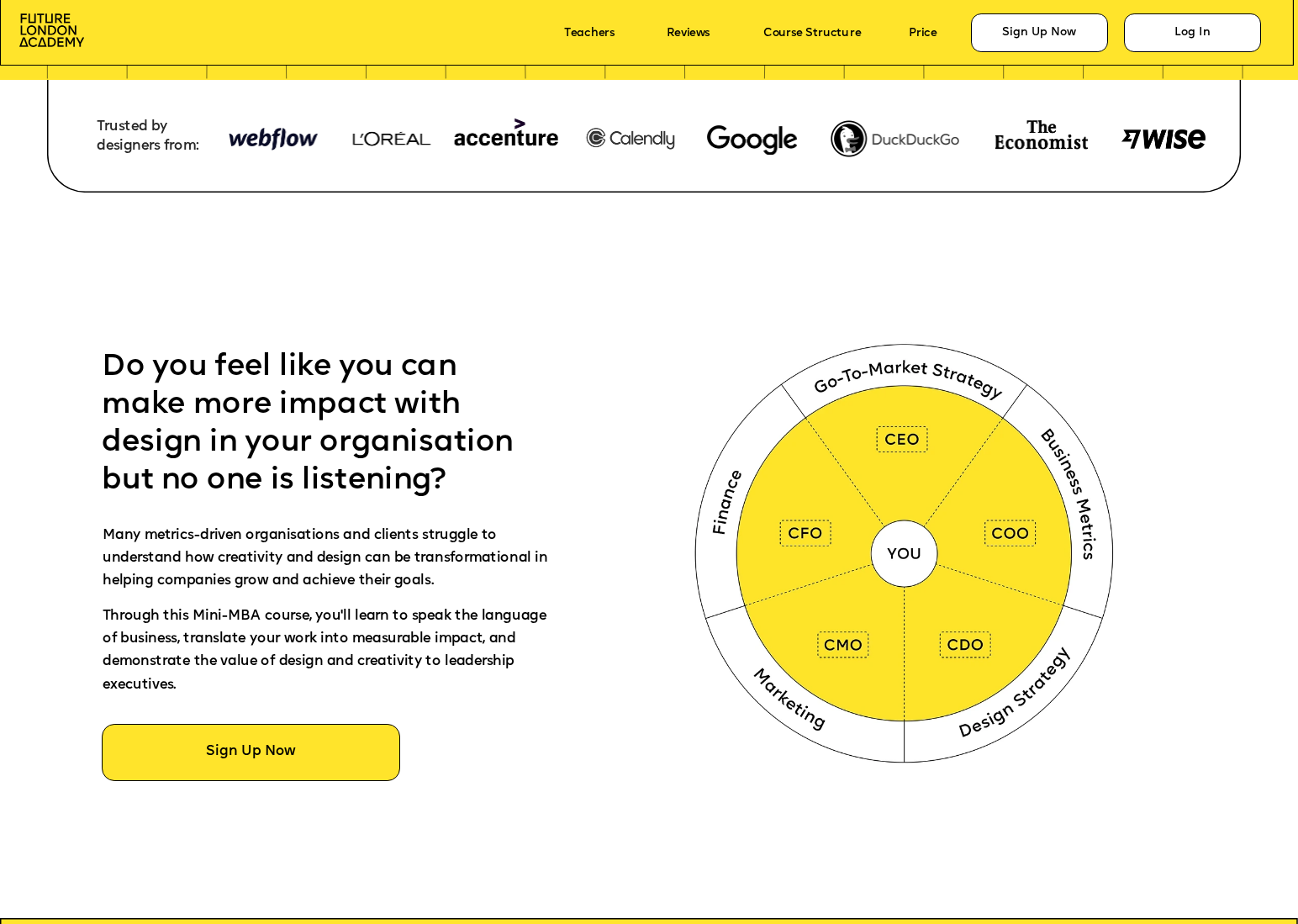
click at [646, 456] on div at bounding box center [715, 564] width 2339 height 826
click at [6, 6] on icon "button" at bounding box center [6, 6] width 0 height 0
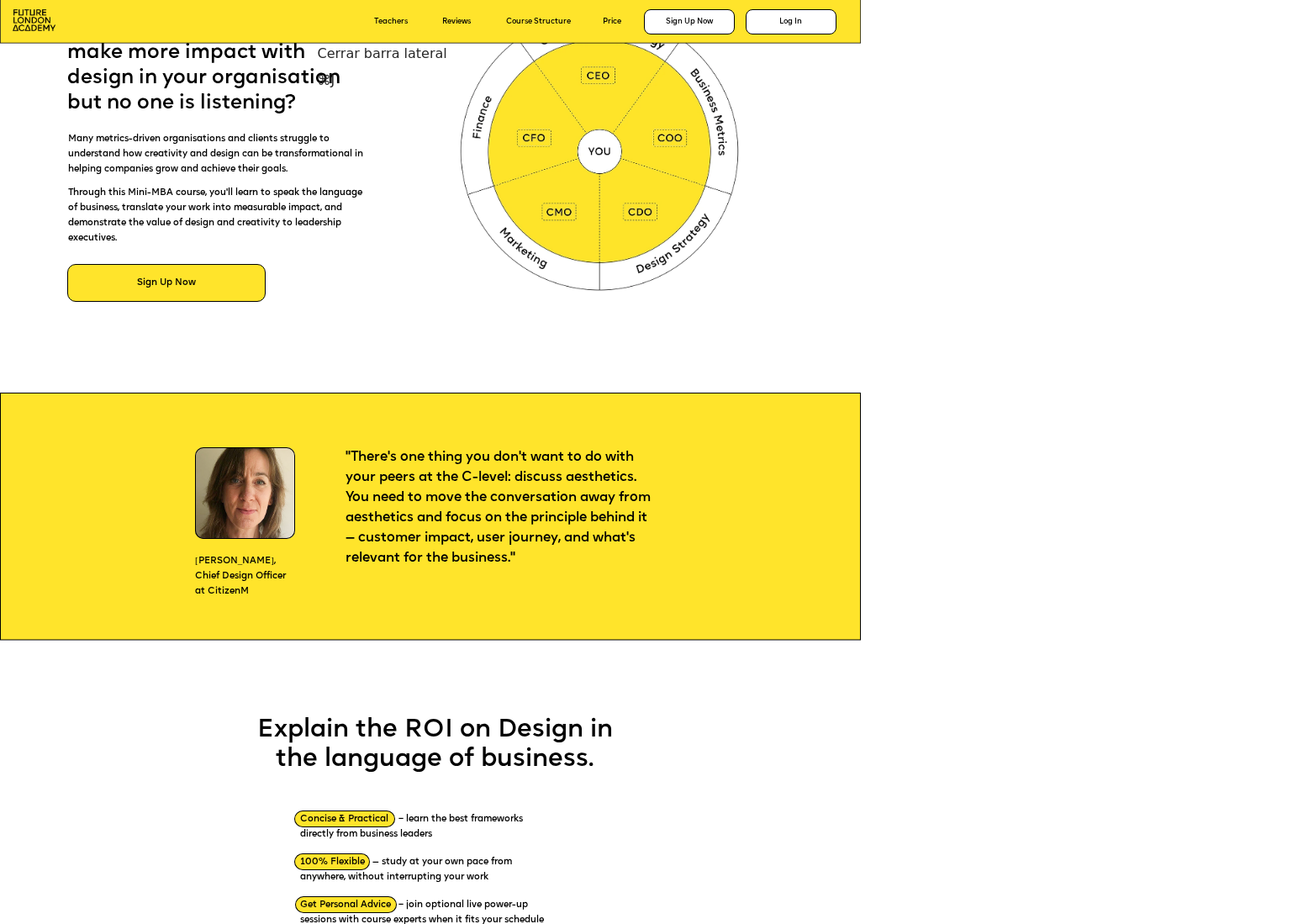
click at [91, 89] on button "button" at bounding box center [84, 97] width 14 height 18
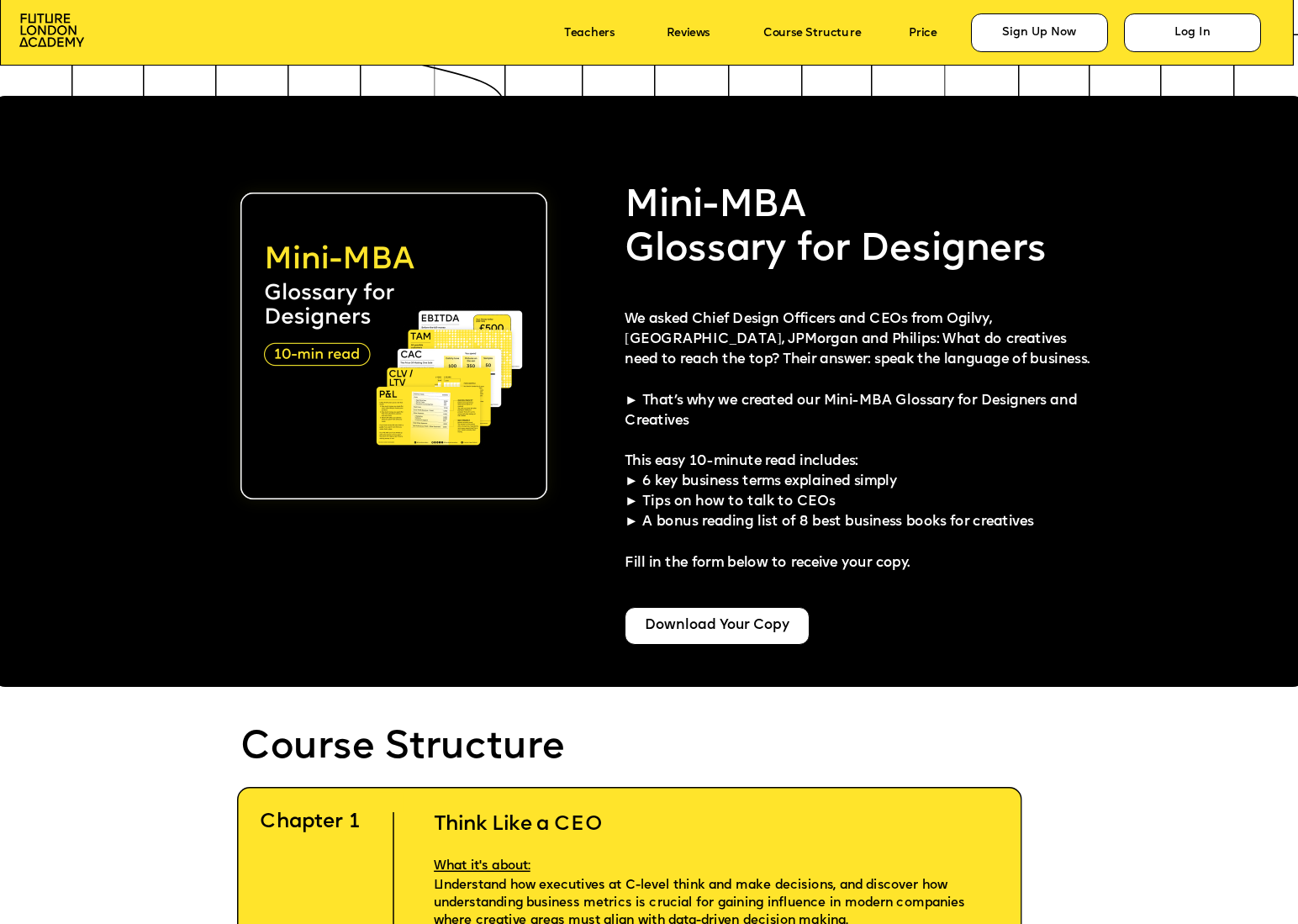
scroll to position [3268, 0]
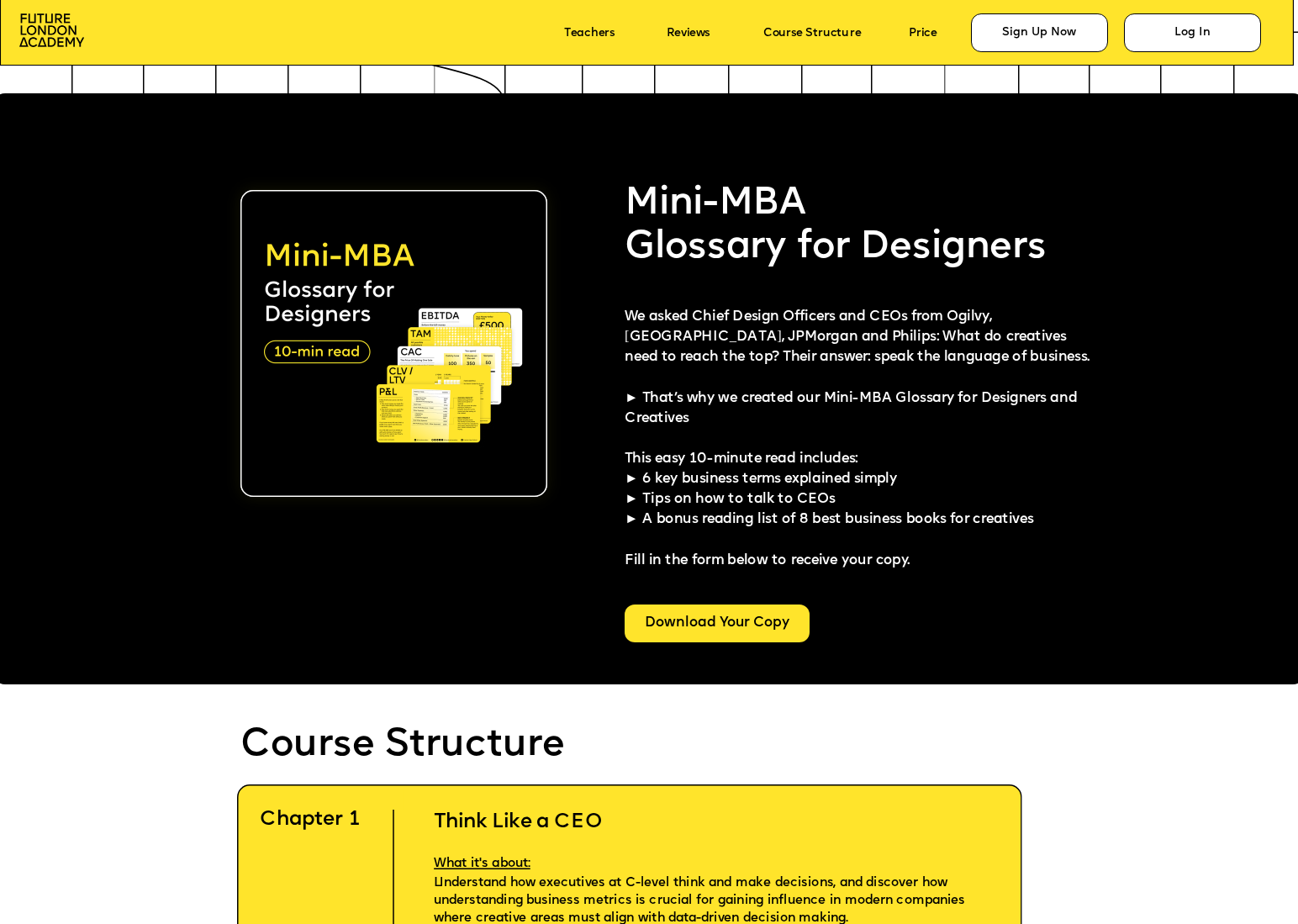
click at [724, 626] on div "Download Your Copy" at bounding box center [716, 623] width 185 height 37
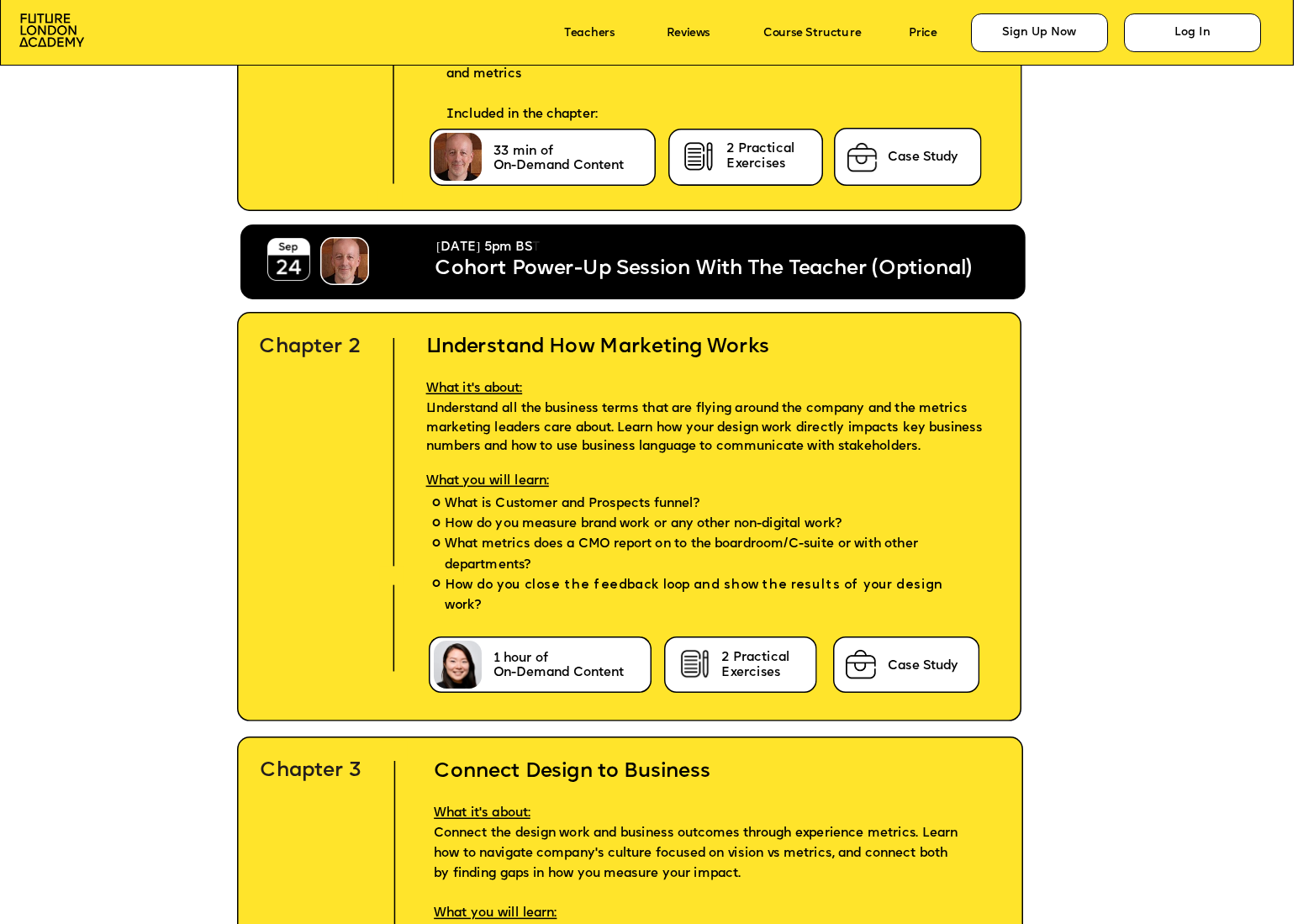
scroll to position [4505, 0]
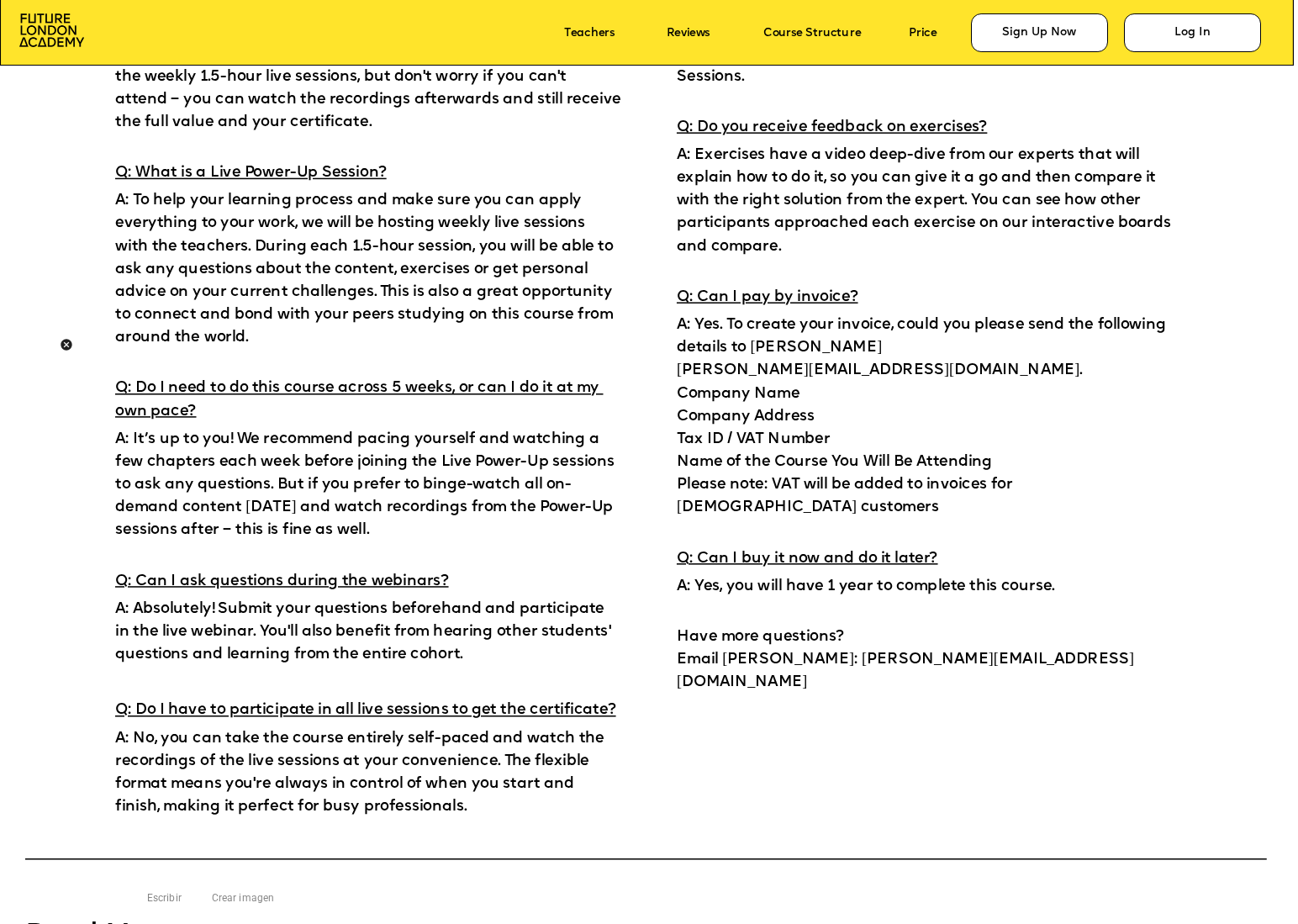
scroll to position [10633, 0]
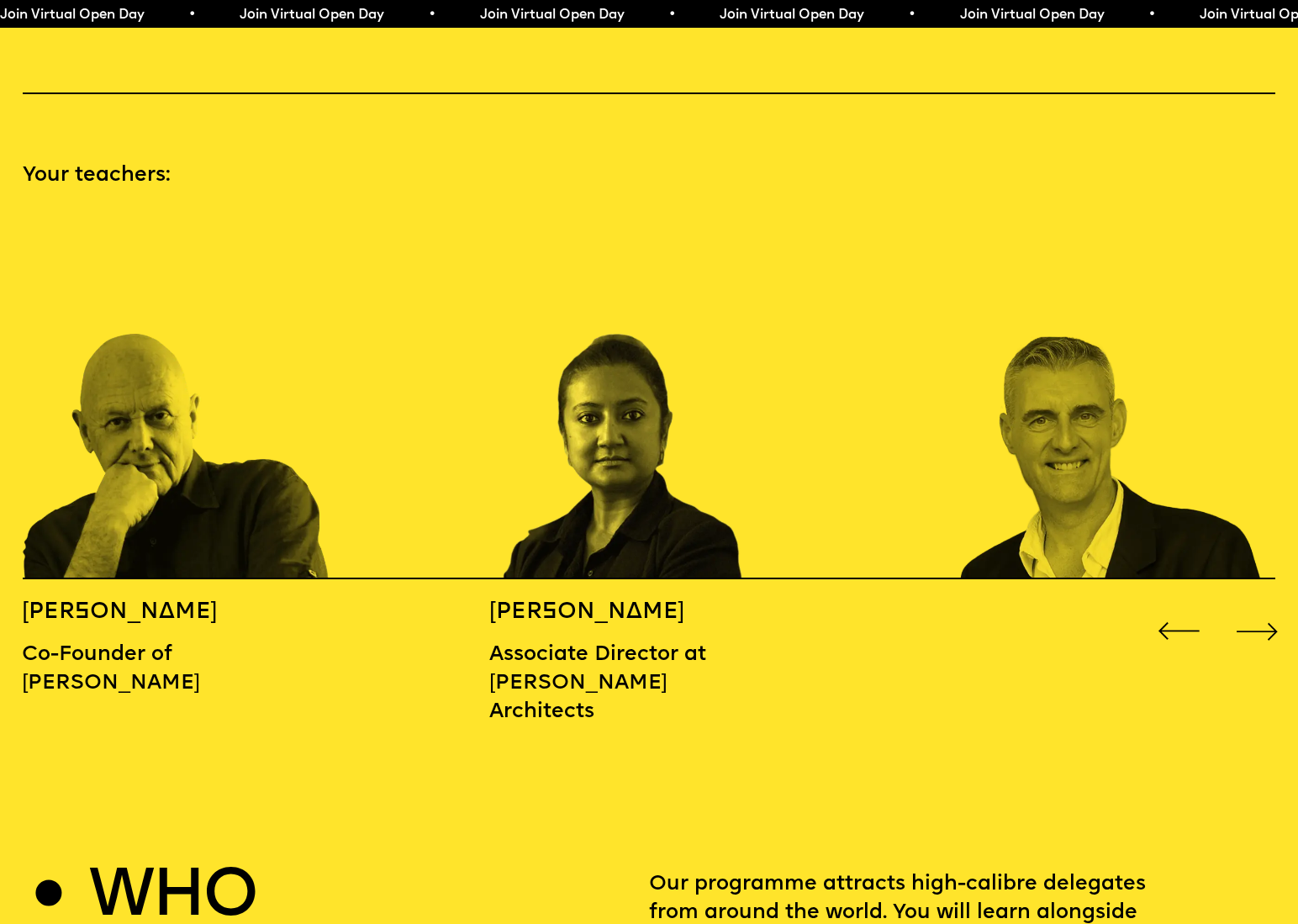
scroll to position [1841, 0]
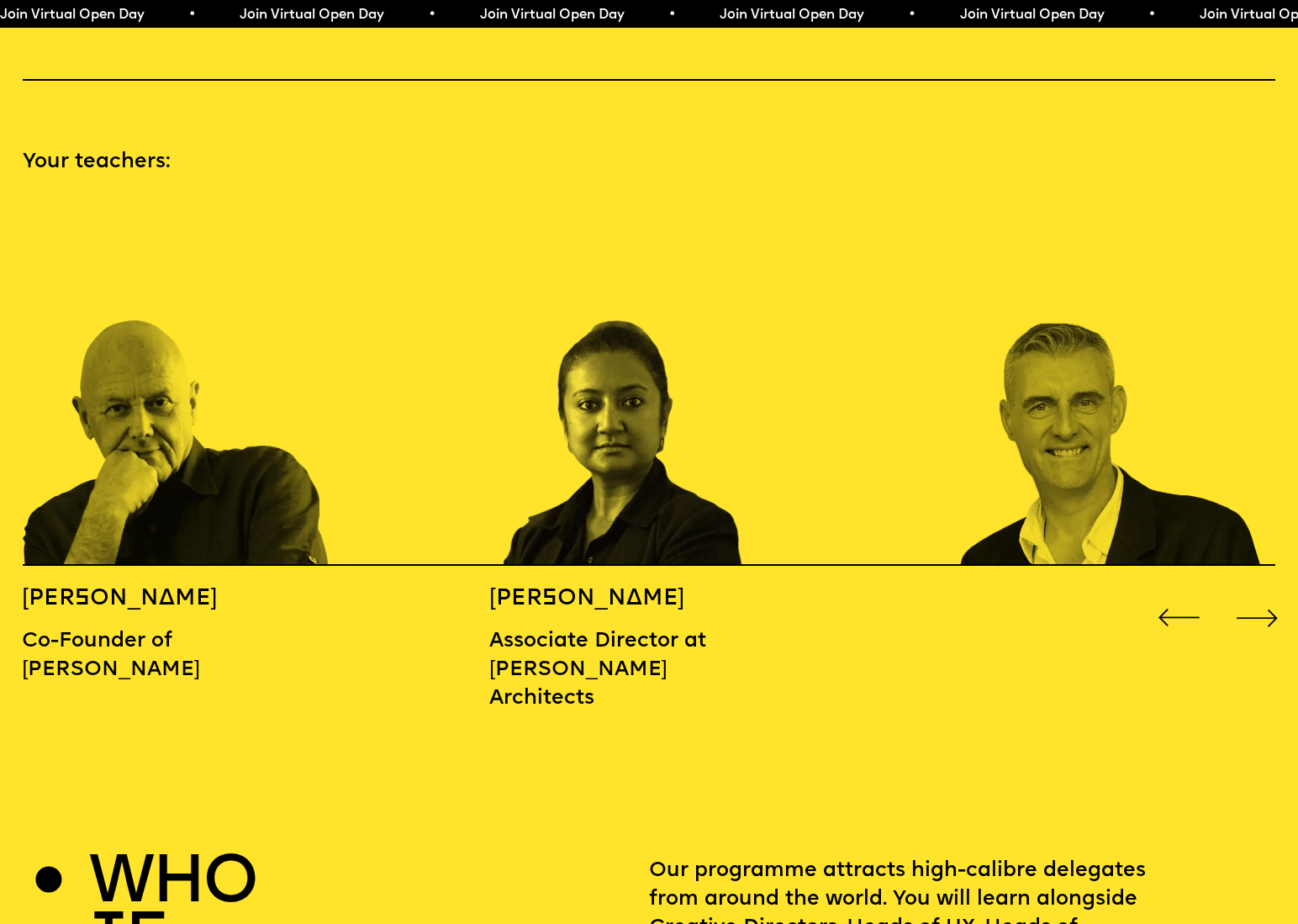
click at [1261, 594] on div "Next slide" at bounding box center [1257, 617] width 52 height 52
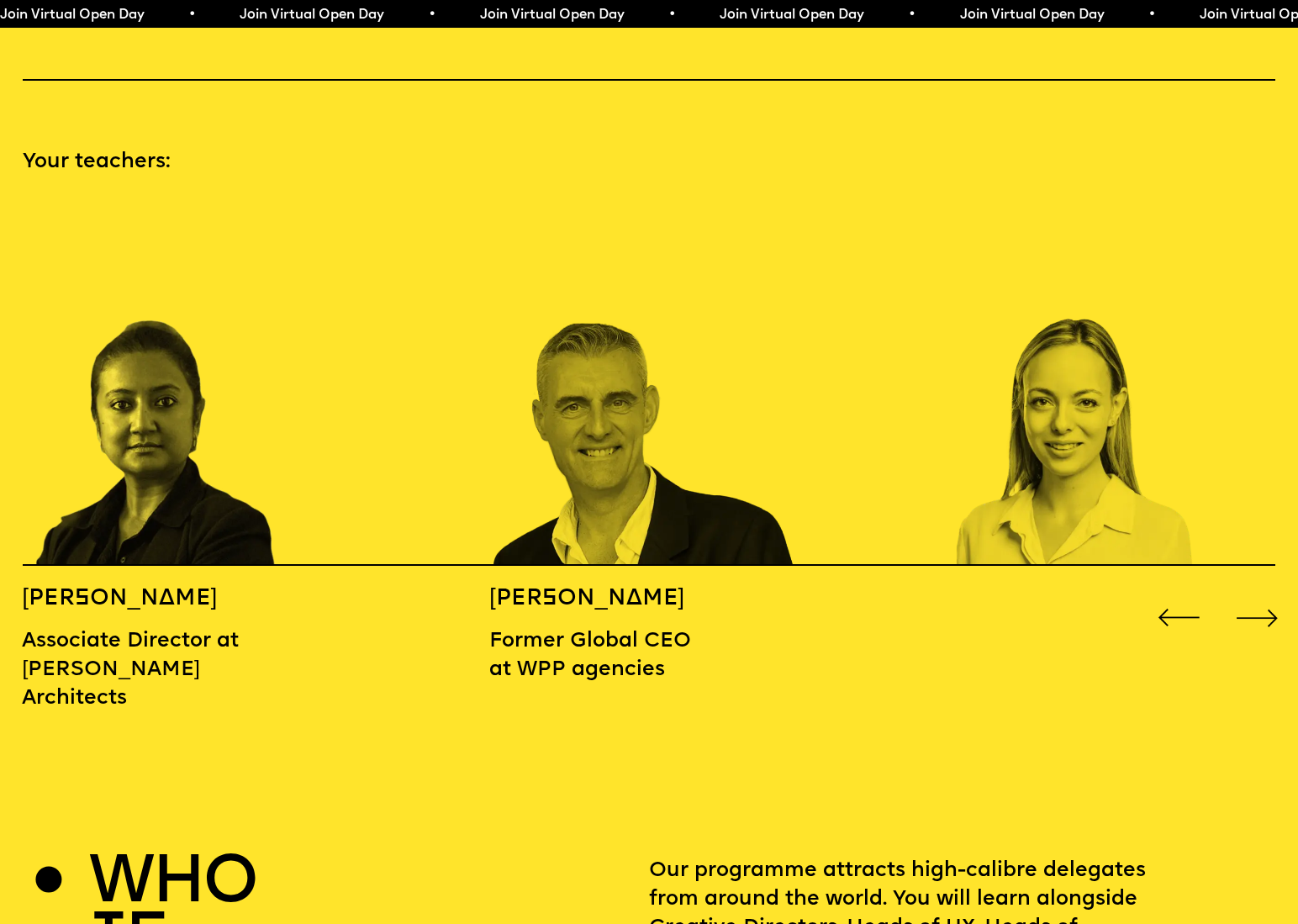
click at [1261, 594] on div "Next slide" at bounding box center [1257, 617] width 52 height 52
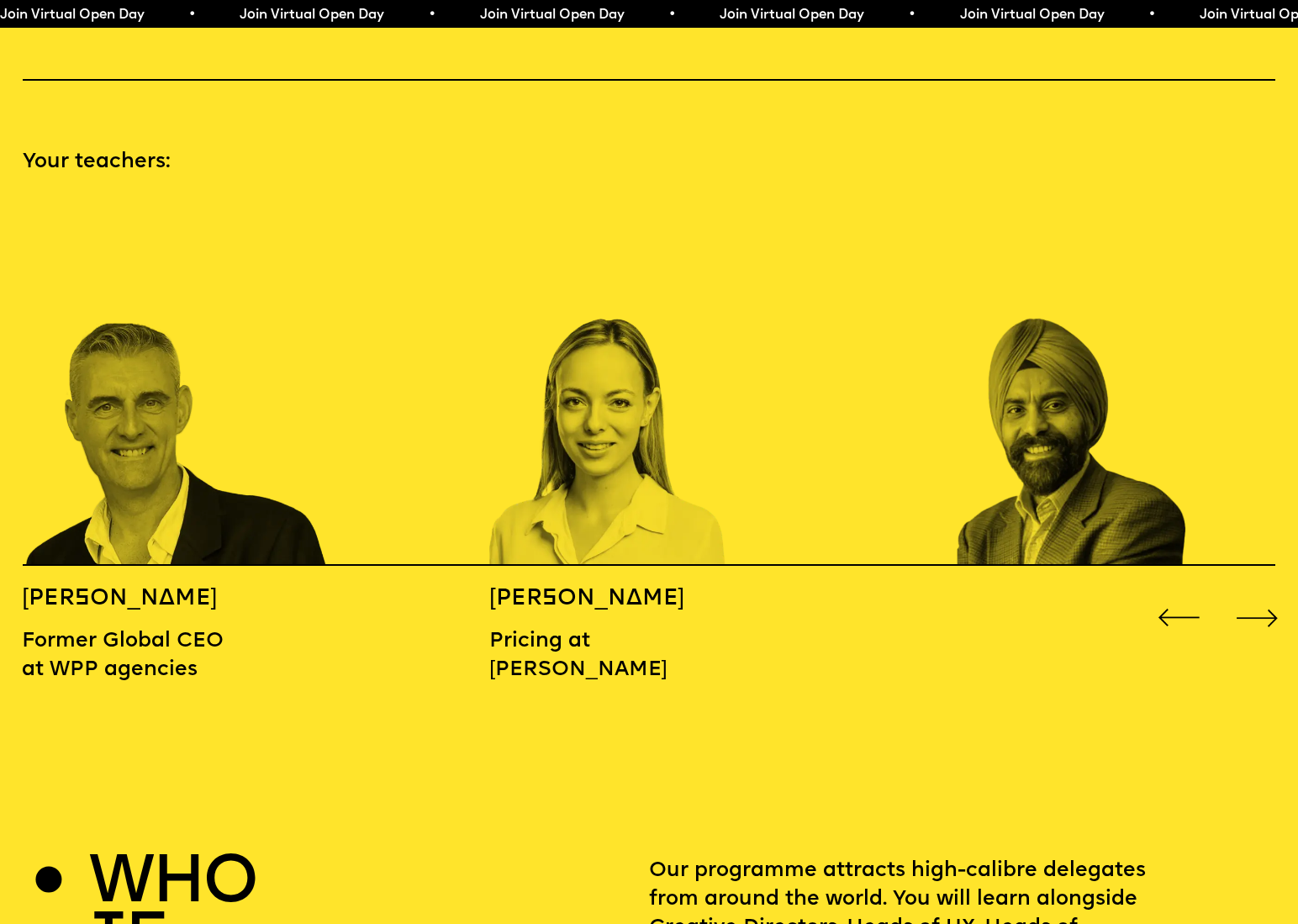
click at [1261, 594] on div "Next slide" at bounding box center [1257, 617] width 52 height 52
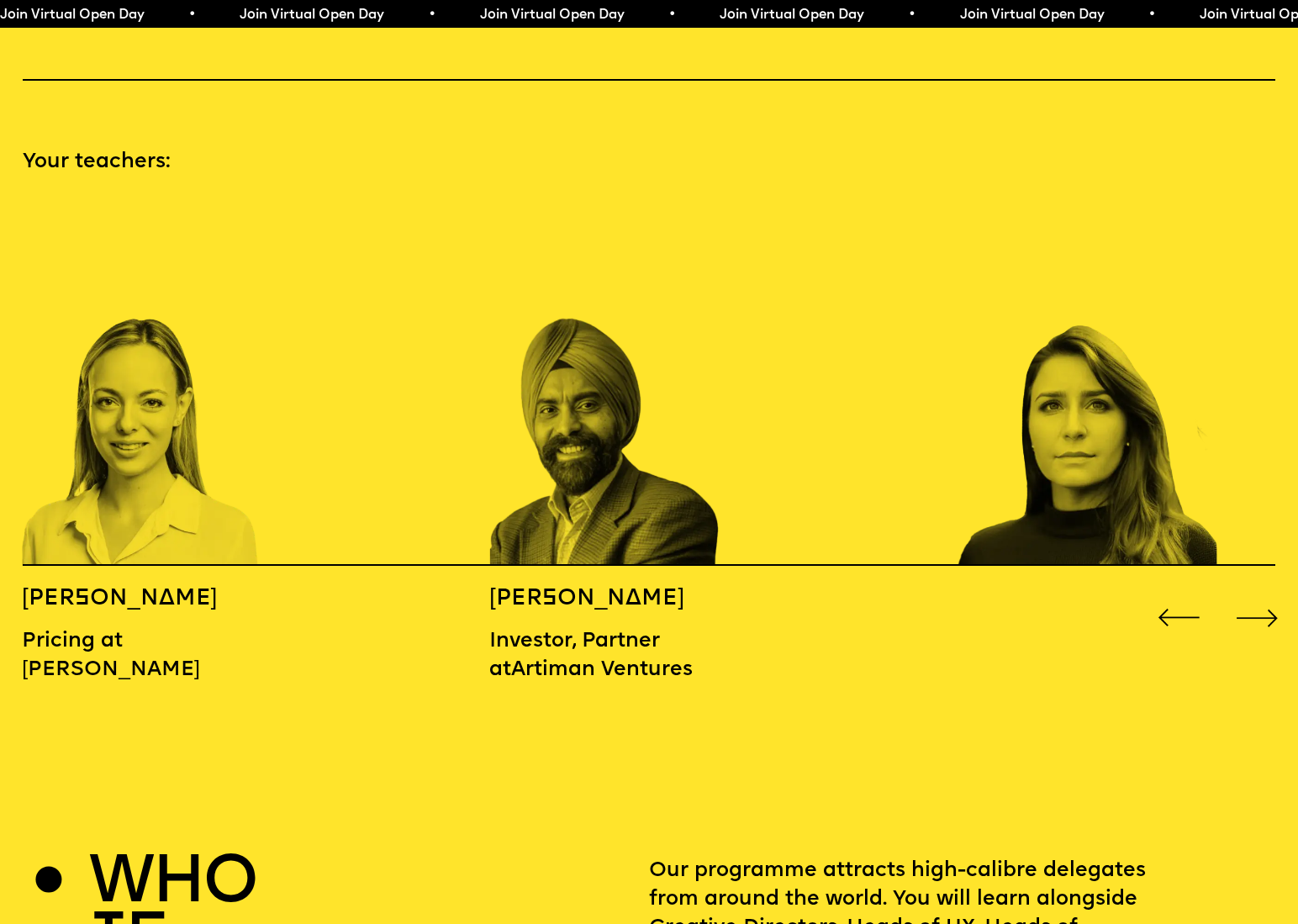
click at [1261, 594] on div "Next slide" at bounding box center [1257, 617] width 52 height 52
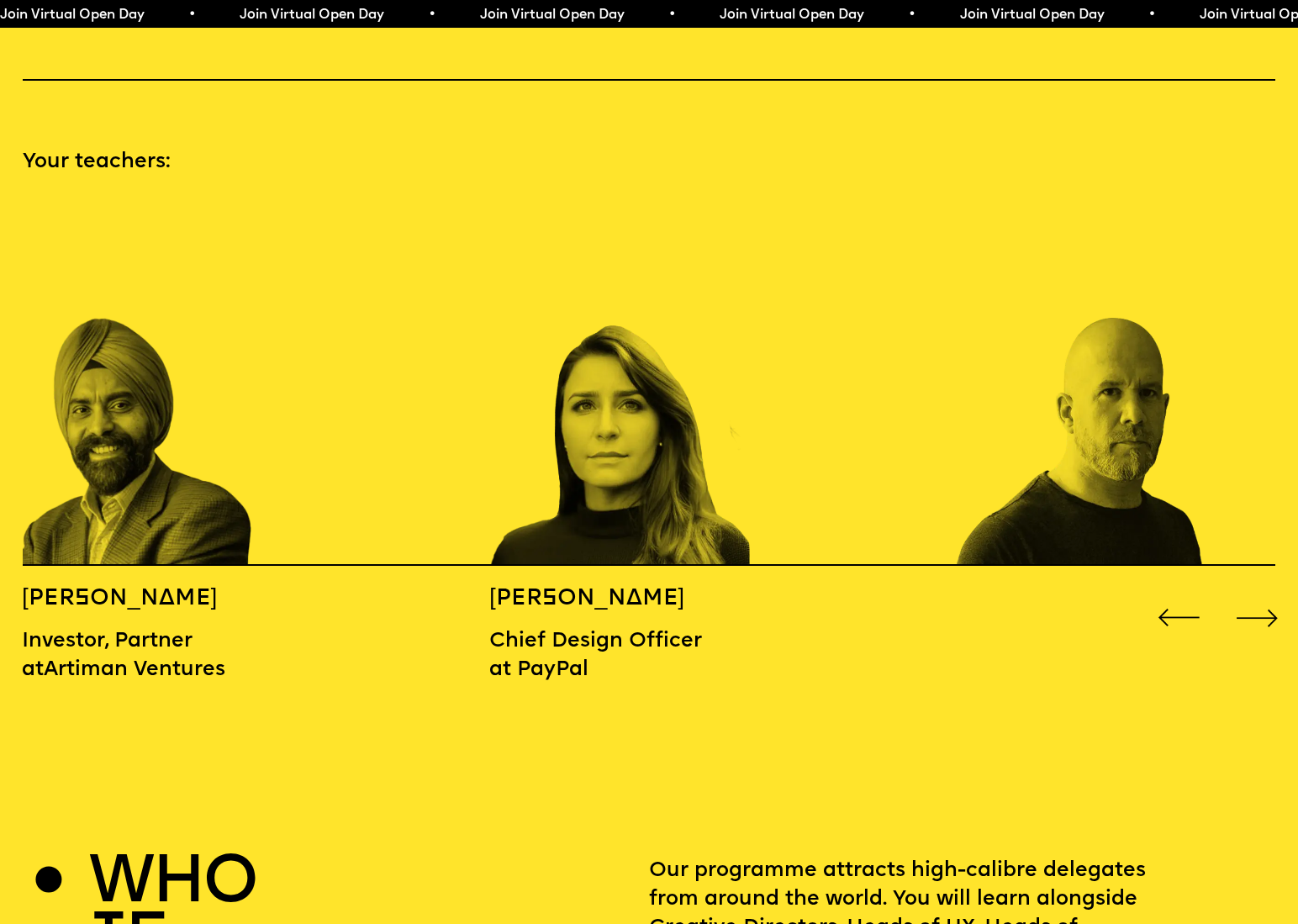
click at [1261, 594] on div "Next slide" at bounding box center [1257, 617] width 52 height 52
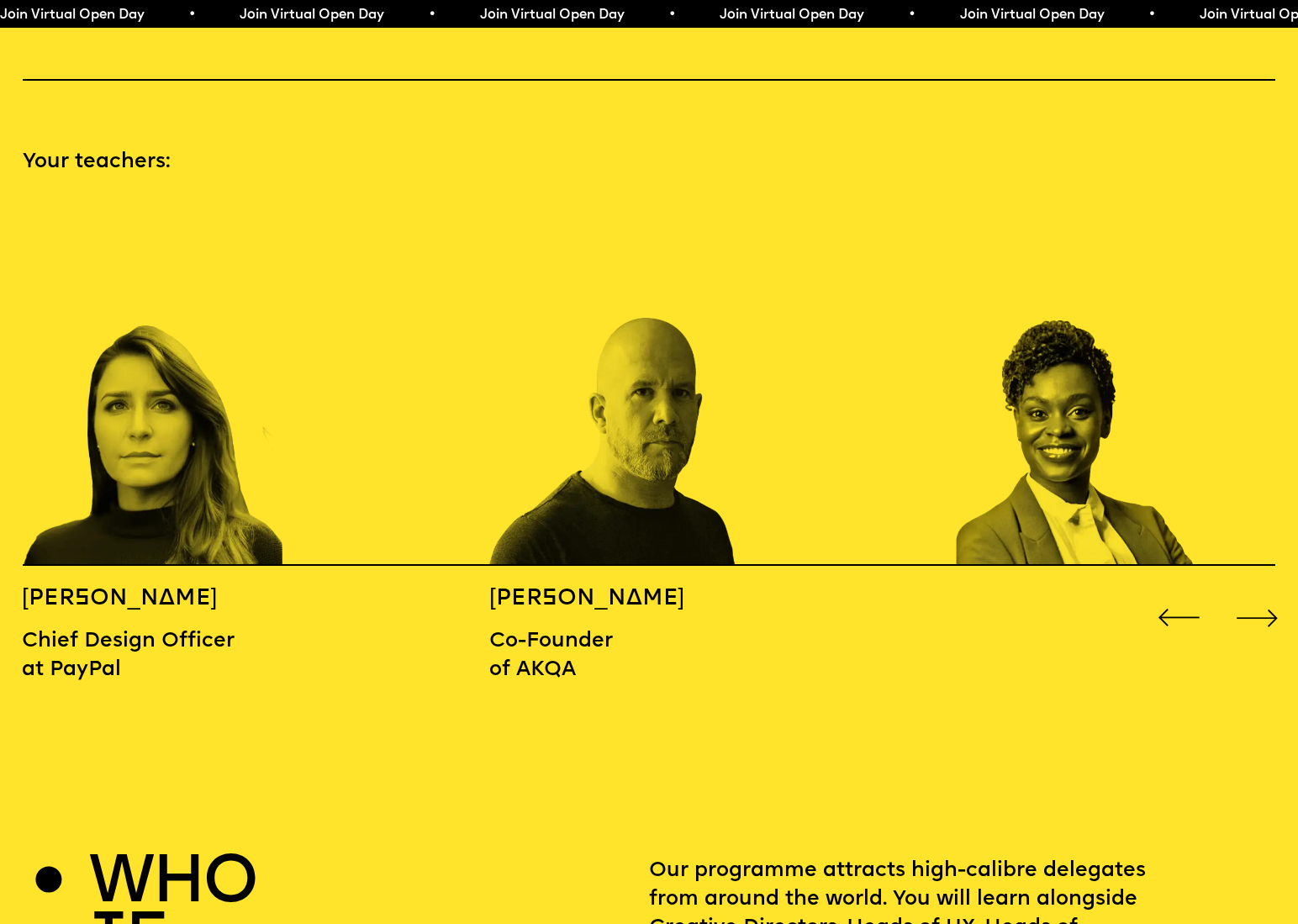
click at [1261, 594] on div "Next slide" at bounding box center [1257, 617] width 52 height 52
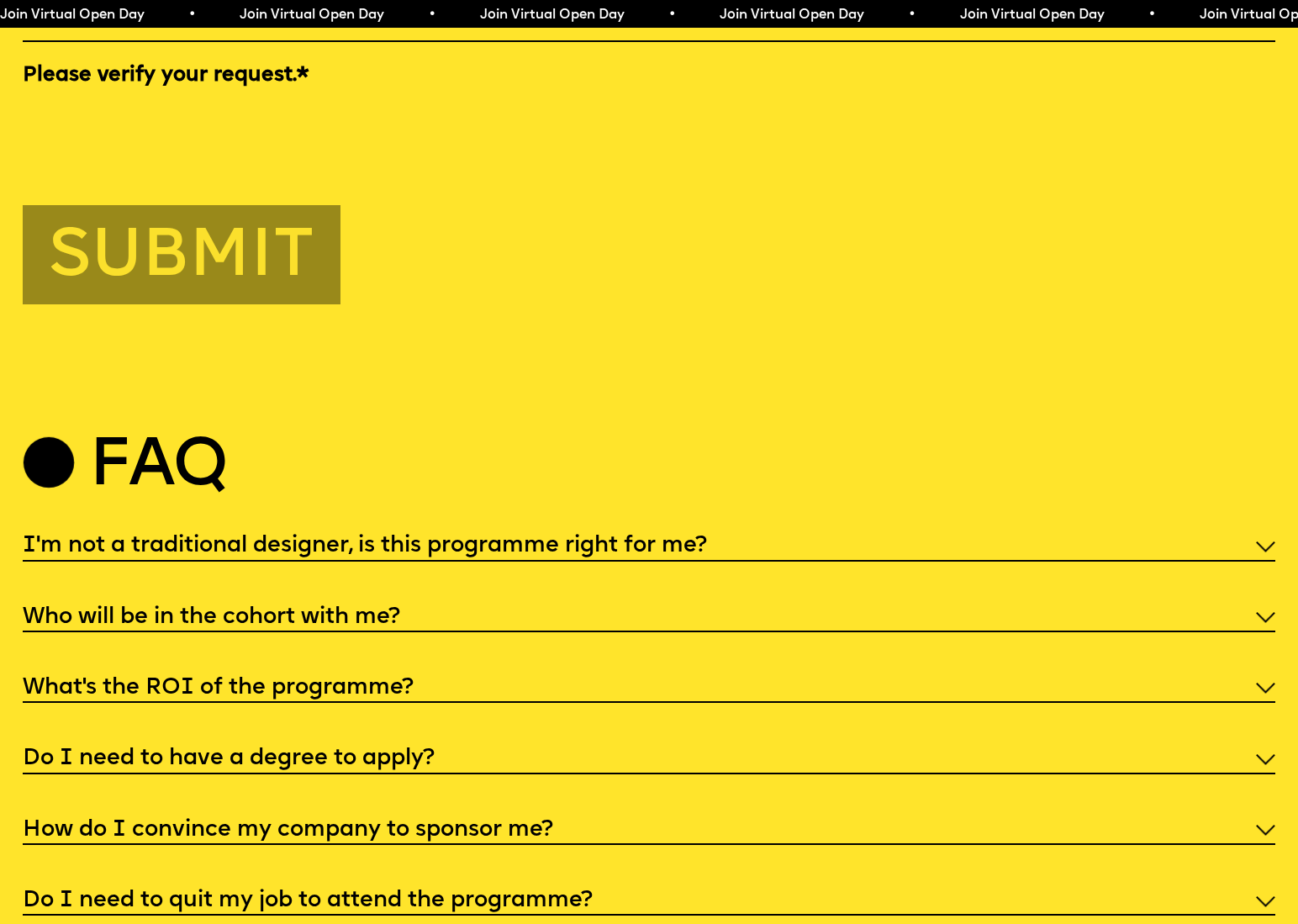
scroll to position [6508, 0]
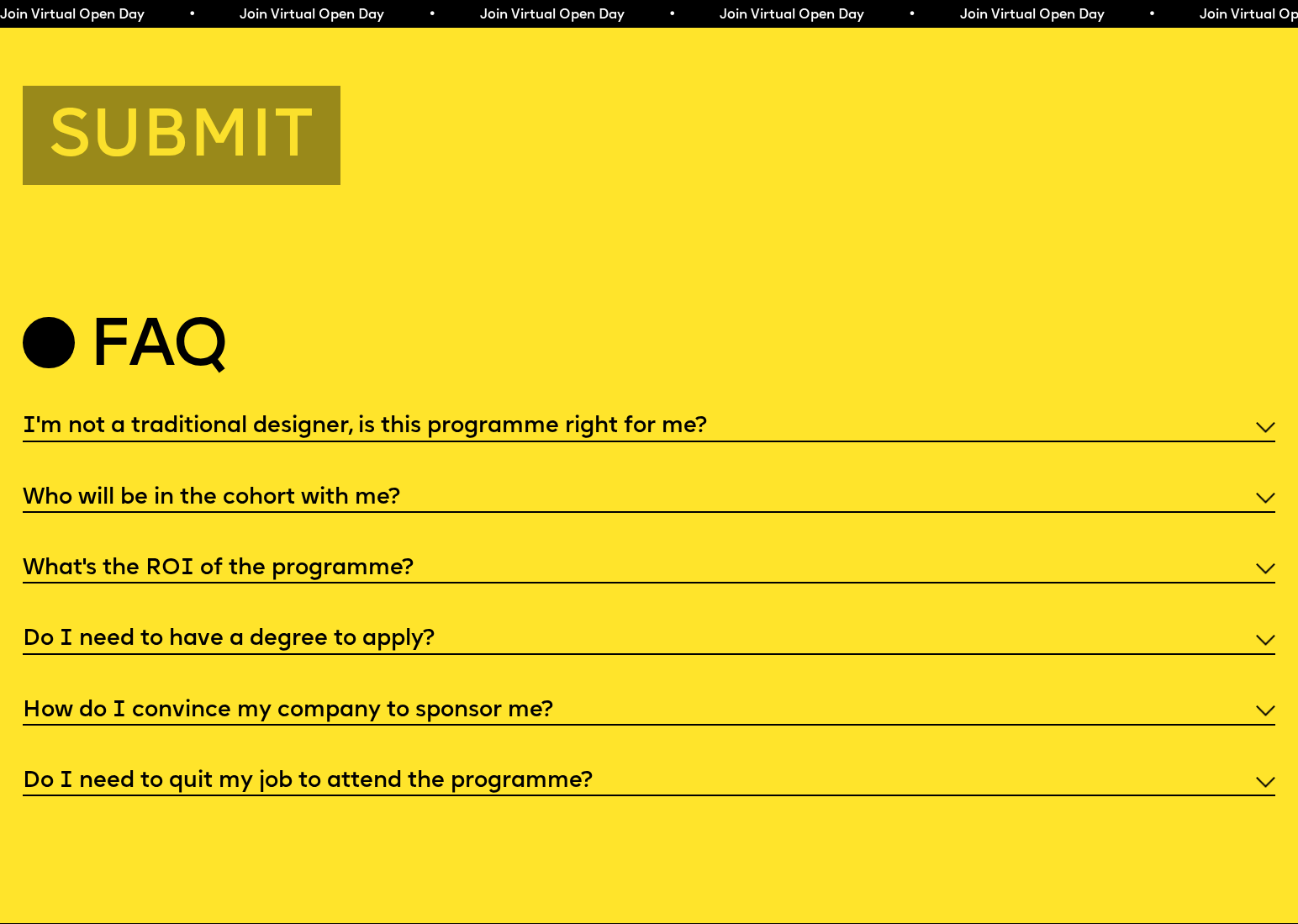
click at [175, 560] on h5 "What’s the ROI of the programme?" at bounding box center [218, 569] width 391 height 17
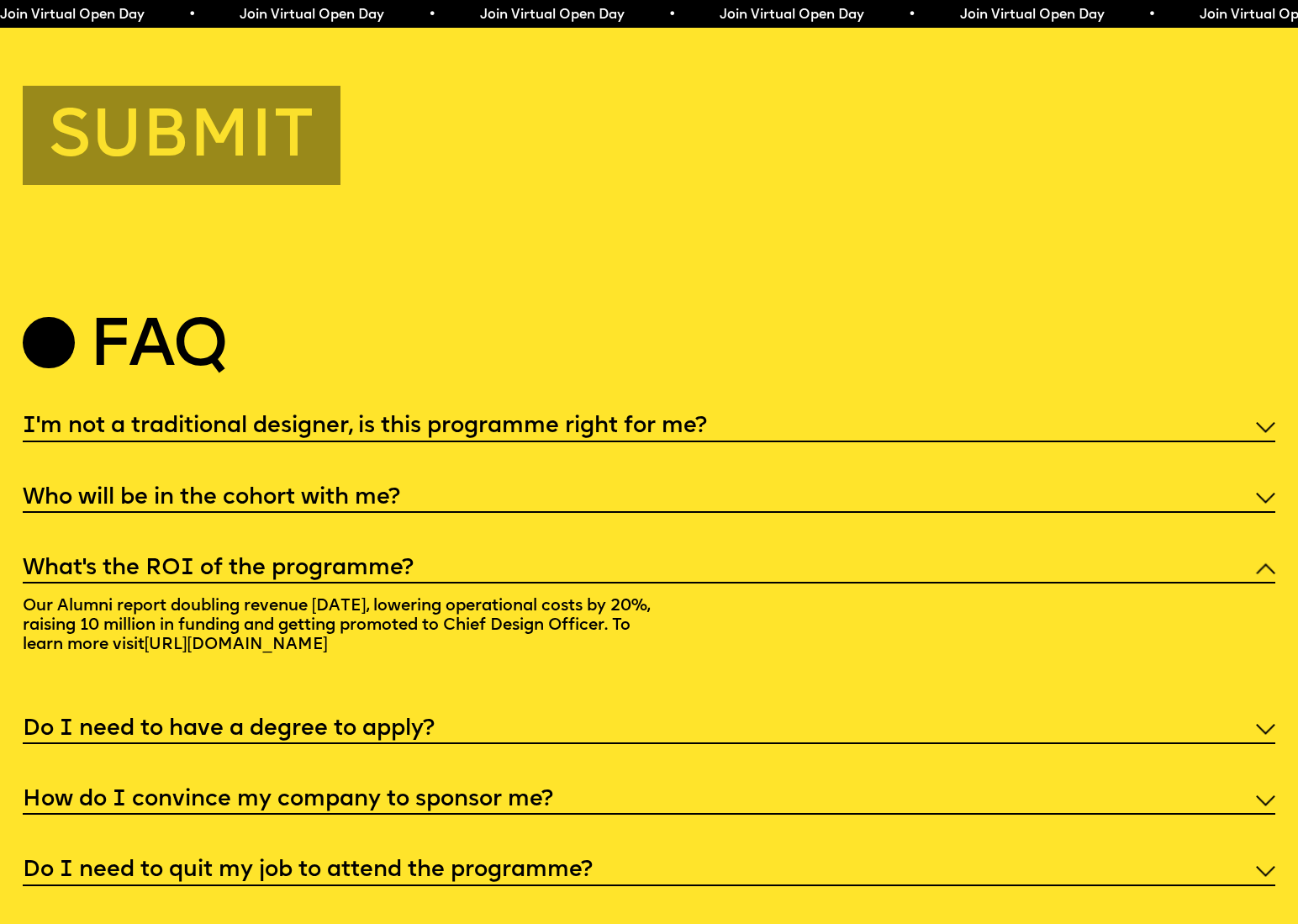
click at [333, 721] on h5 "Do I need to have a degree to apply?" at bounding box center [229, 730] width 412 height 17
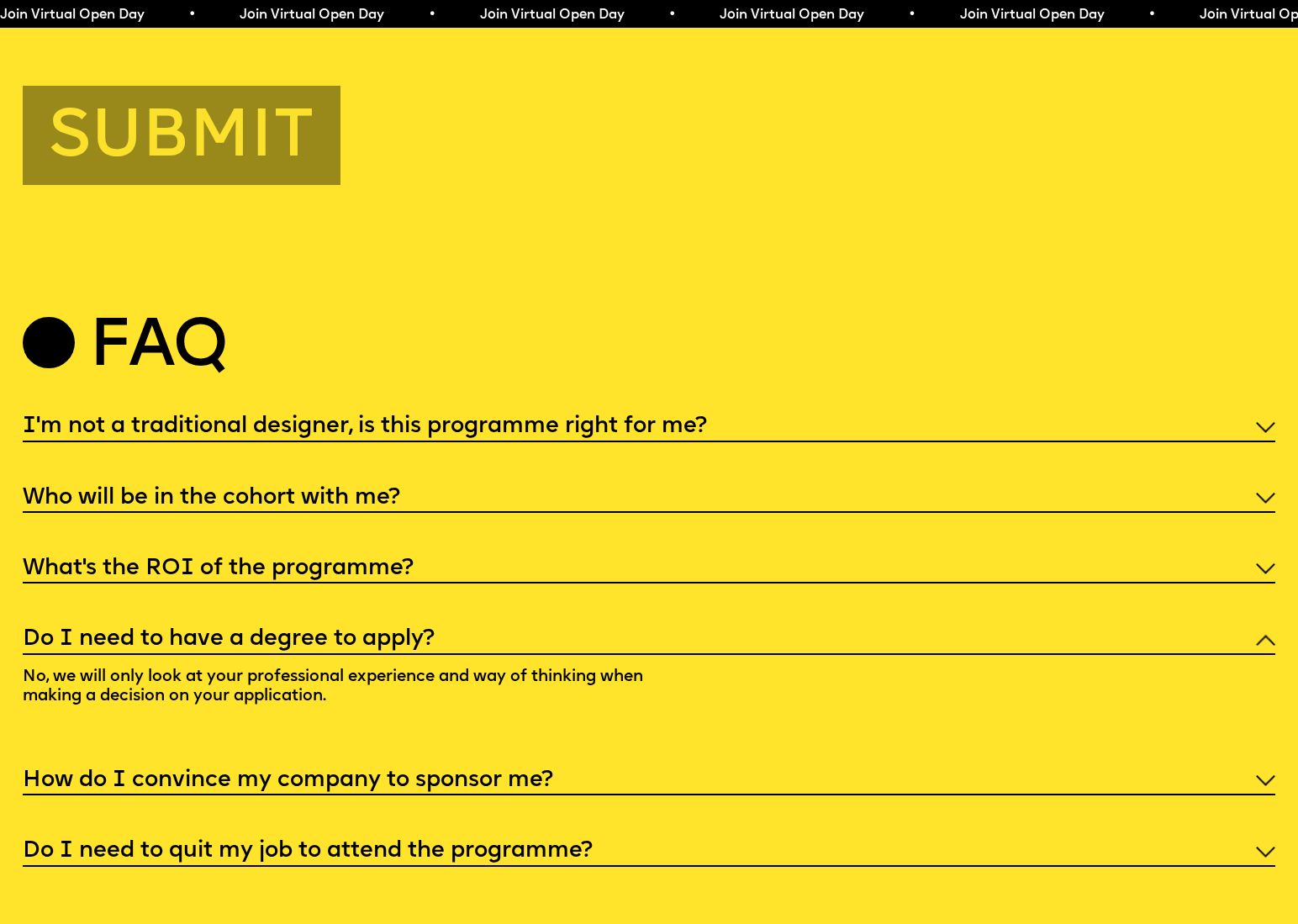
drag, startPoint x: 378, startPoint y: 736, endPoint x: 388, endPoint y: 736, distance: 10.0
click at [378, 772] on h5 "How do I convince my company to sponsor me?" at bounding box center [288, 781] width 531 height 17
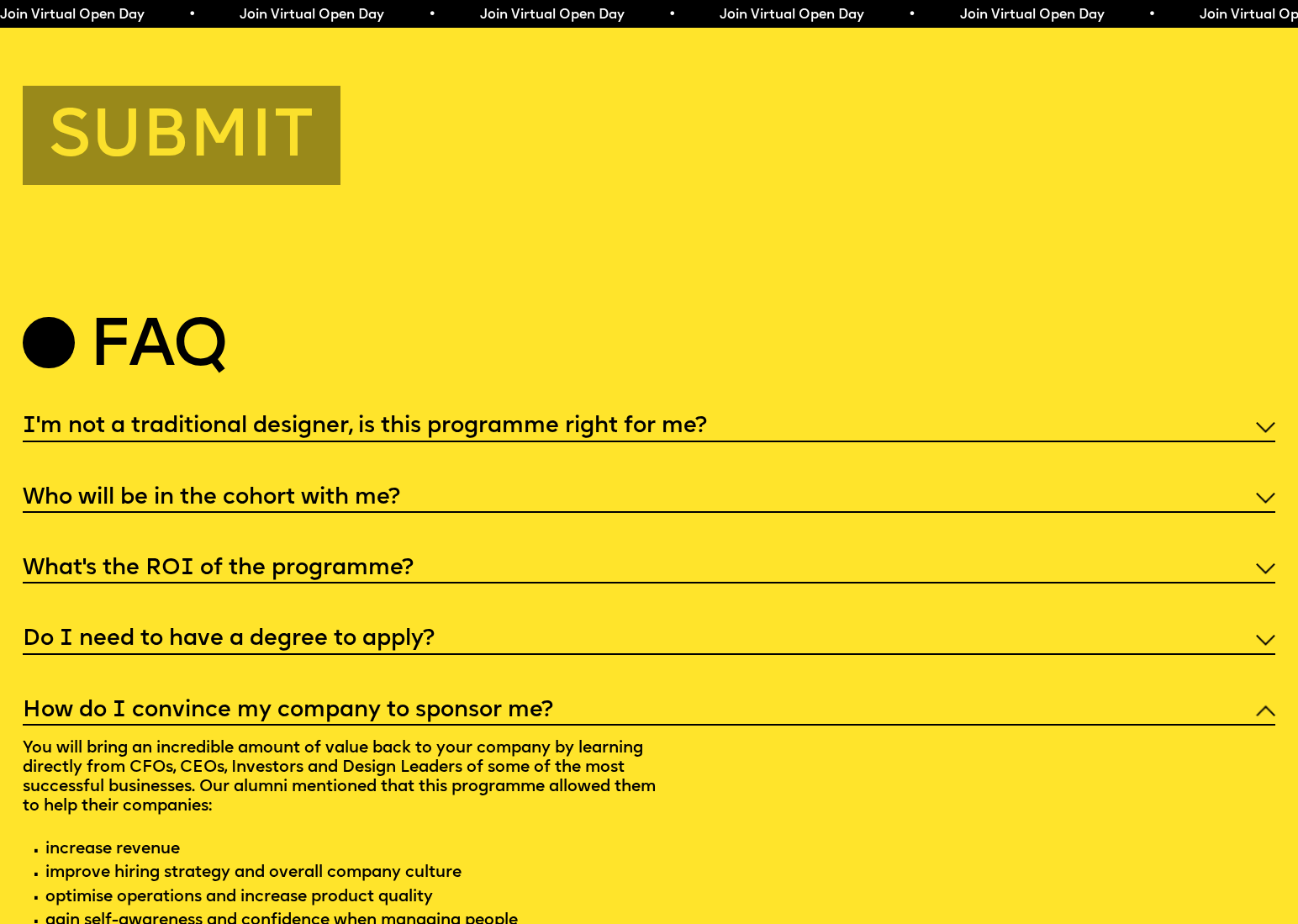
scroll to position [6767, 0]
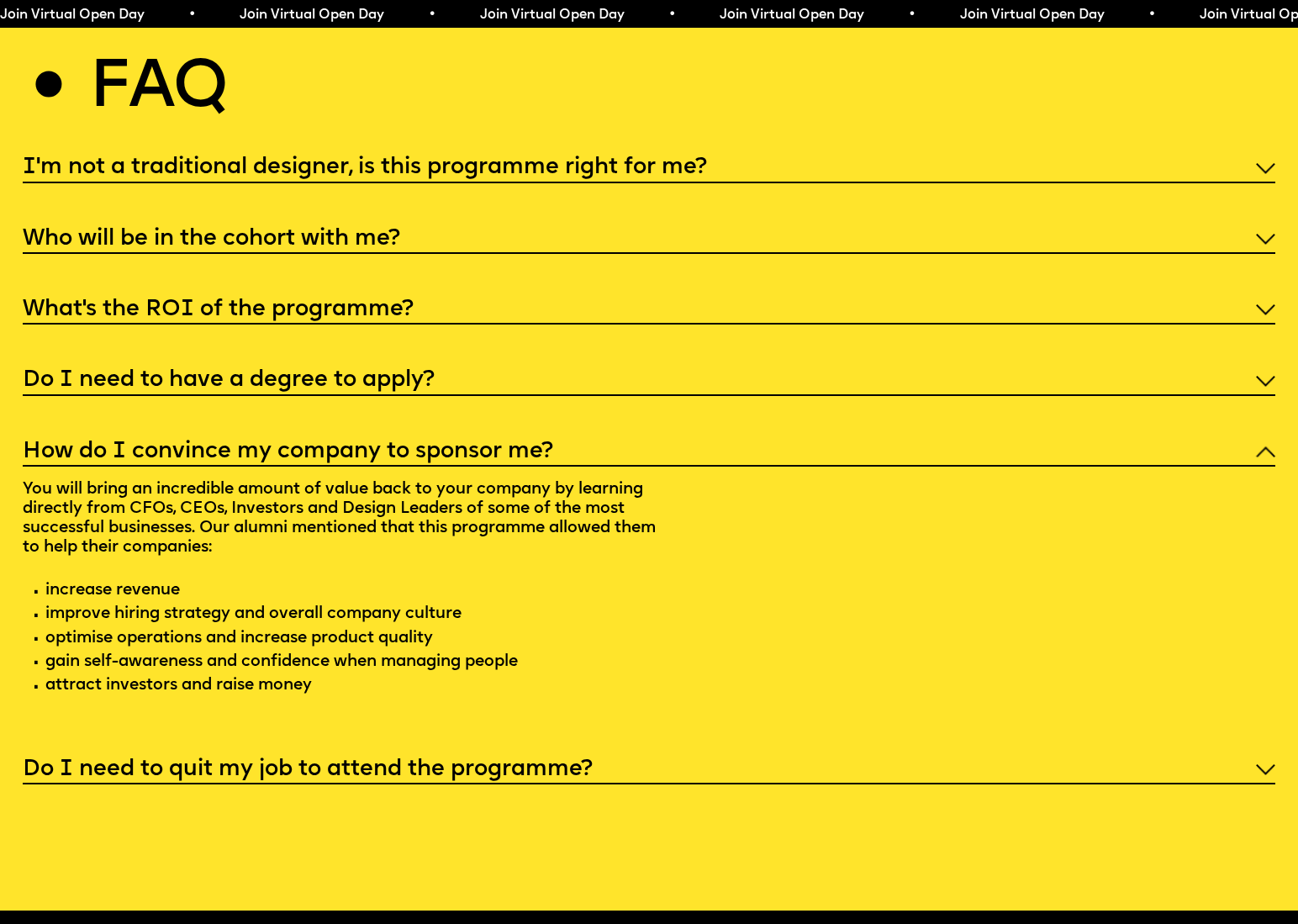
drag, startPoint x: 351, startPoint y: 720, endPoint x: 868, endPoint y: 690, distance: 517.9
click at [364, 761] on h5 "Do I need to quit my job to attend the programme?" at bounding box center [307, 770] width 570 height 17
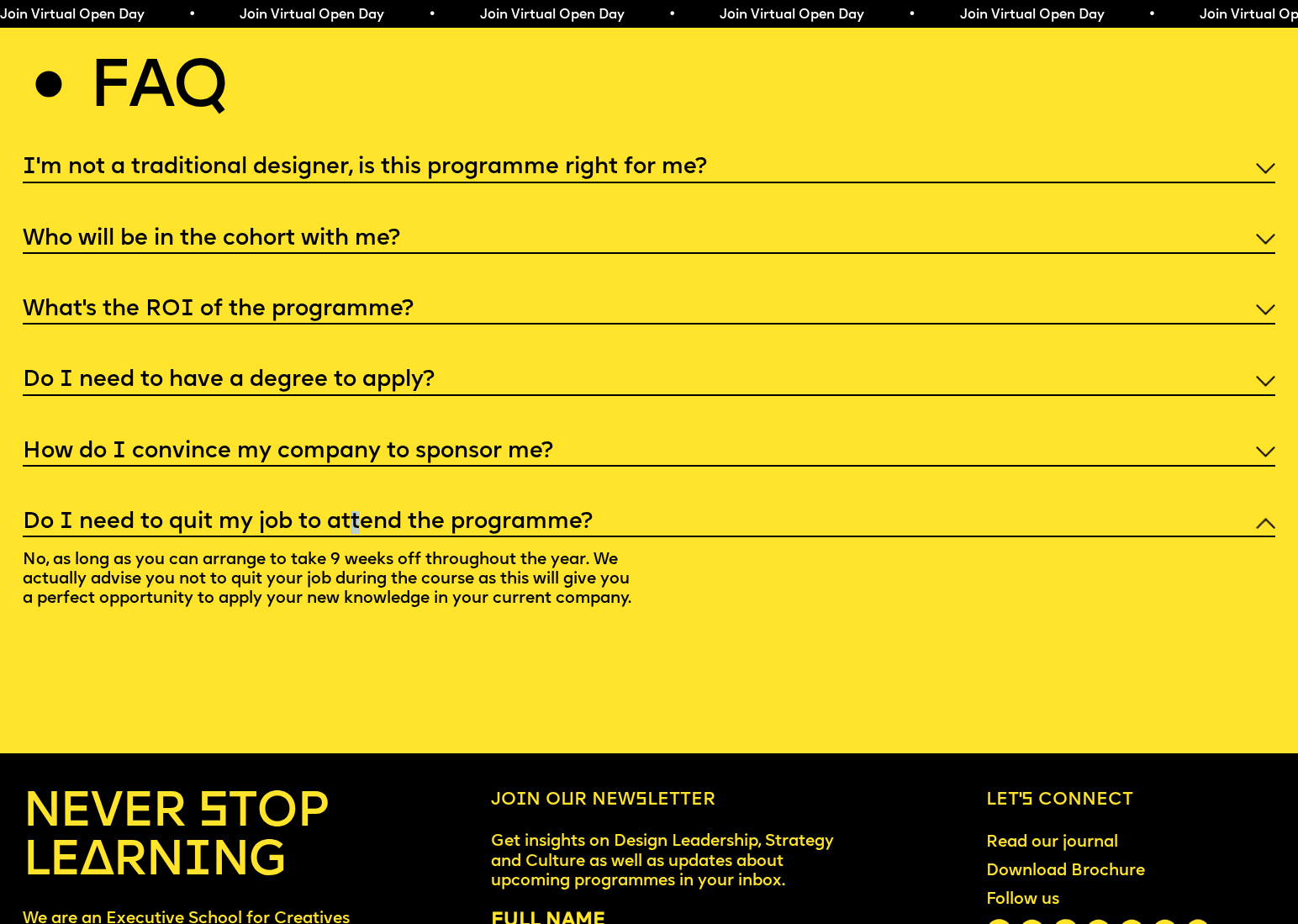
click at [358, 514] on h5 "Do I need to quit my job to attend the programme?" at bounding box center [307, 523] width 570 height 17
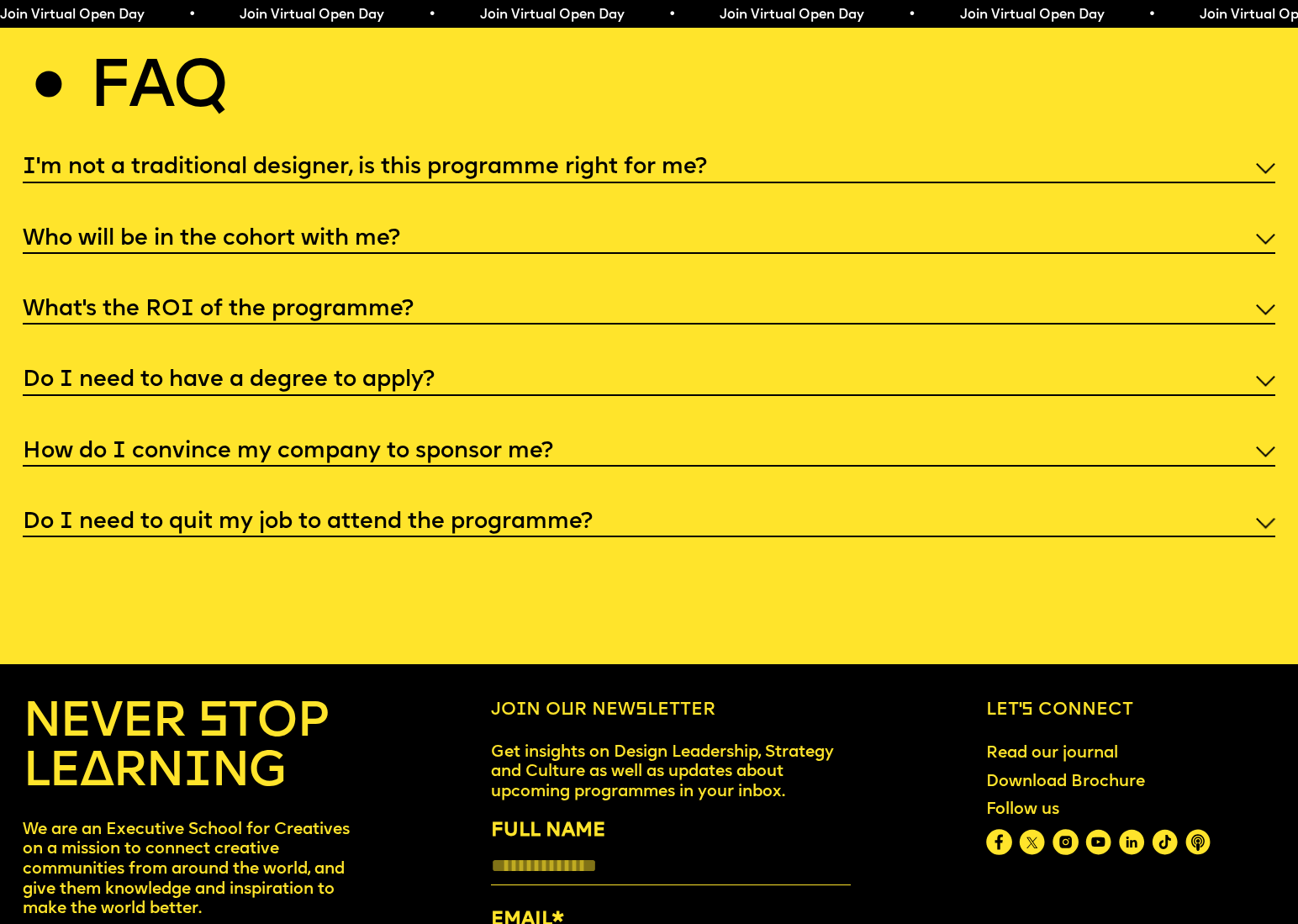
click at [358, 514] on h5 "Do I need to quit my job to attend the programme?" at bounding box center [307, 523] width 570 height 17
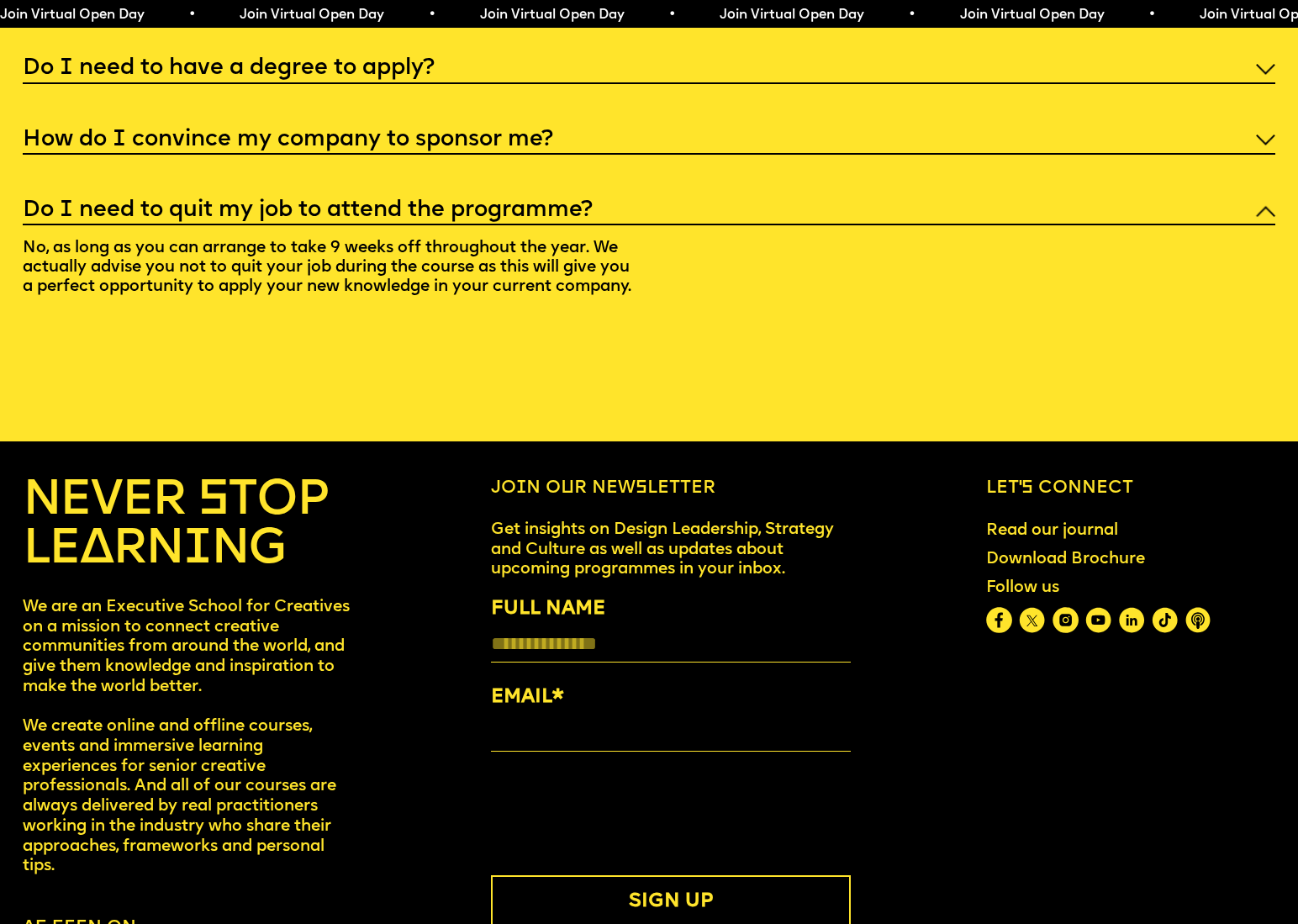
scroll to position [7133, 0]
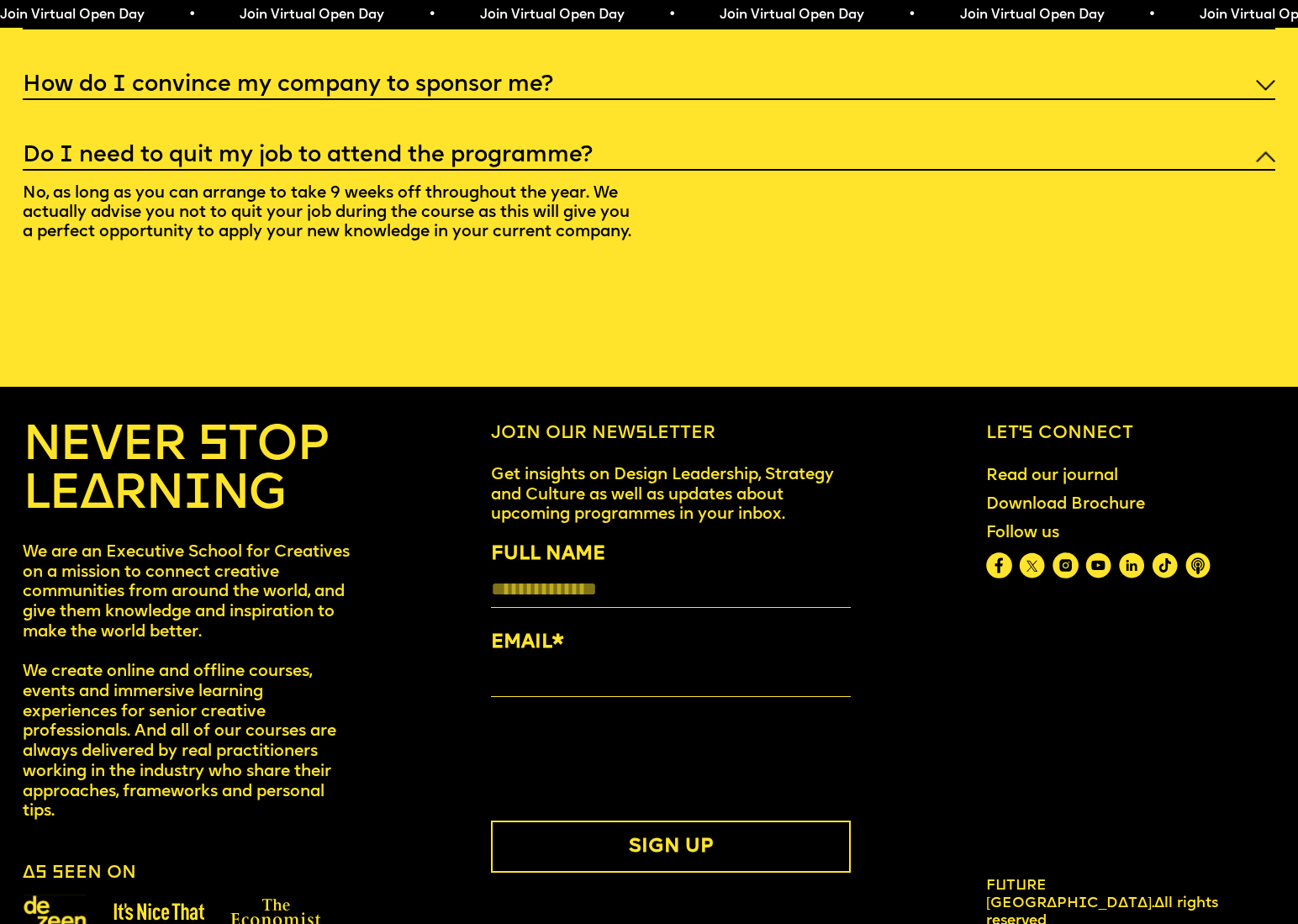
click at [138, 903] on img at bounding box center [158, 912] width 91 height 19
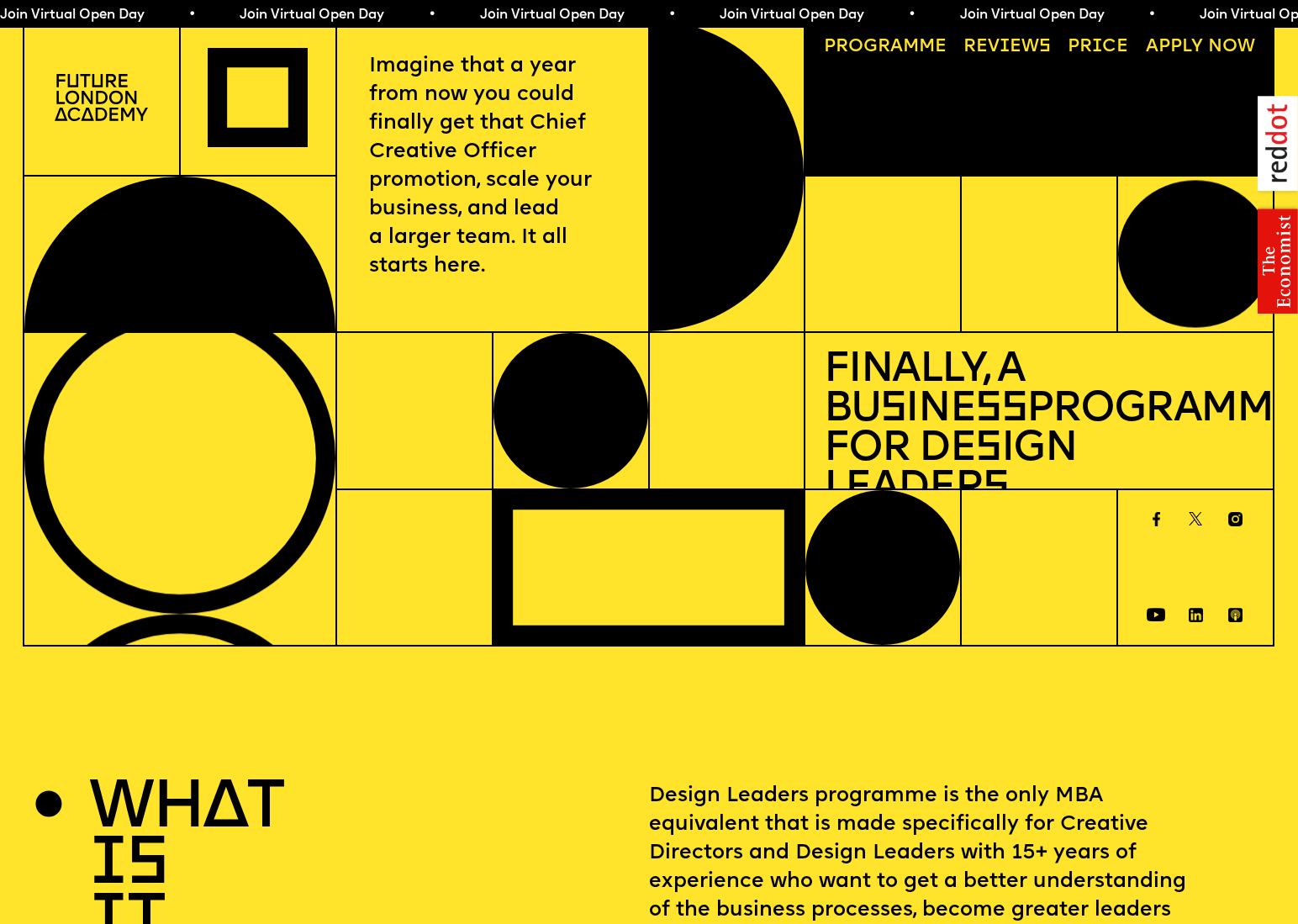
scroll to position [0, 0]
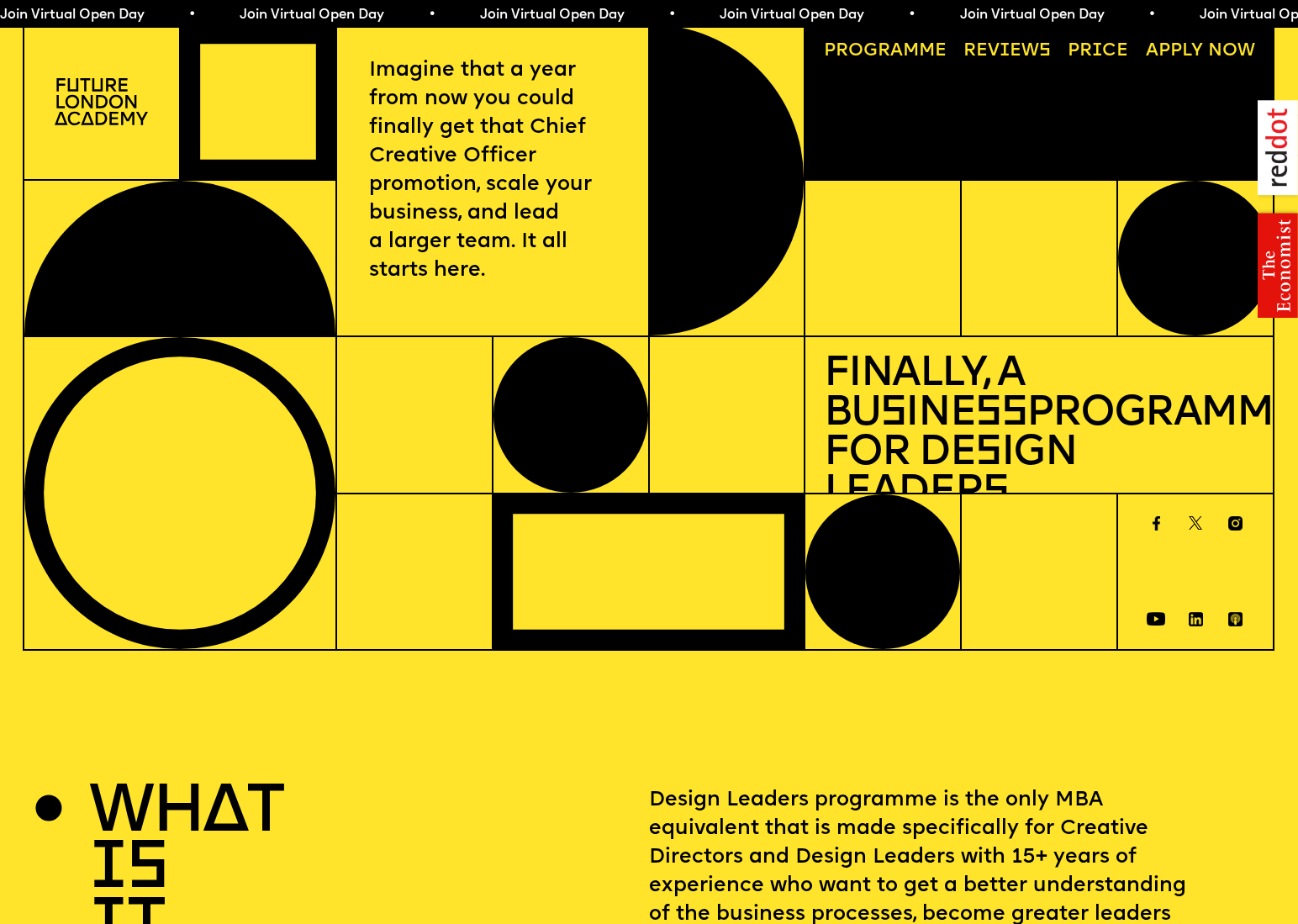
click at [900, 45] on span "a" at bounding box center [896, 50] width 13 height 18
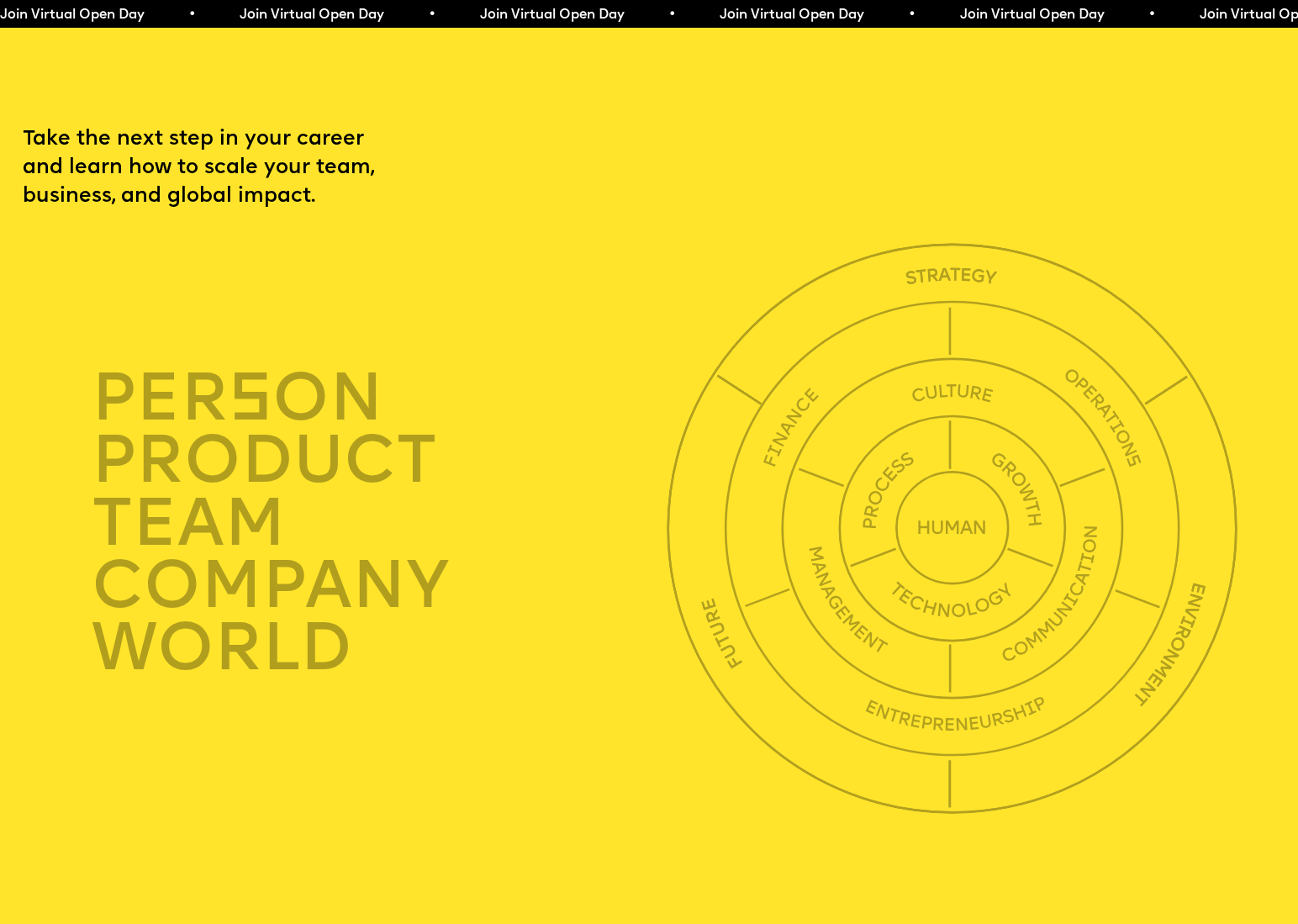
scroll to position [4440, 0]
